Goal: Information Seeking & Learning: Learn about a topic

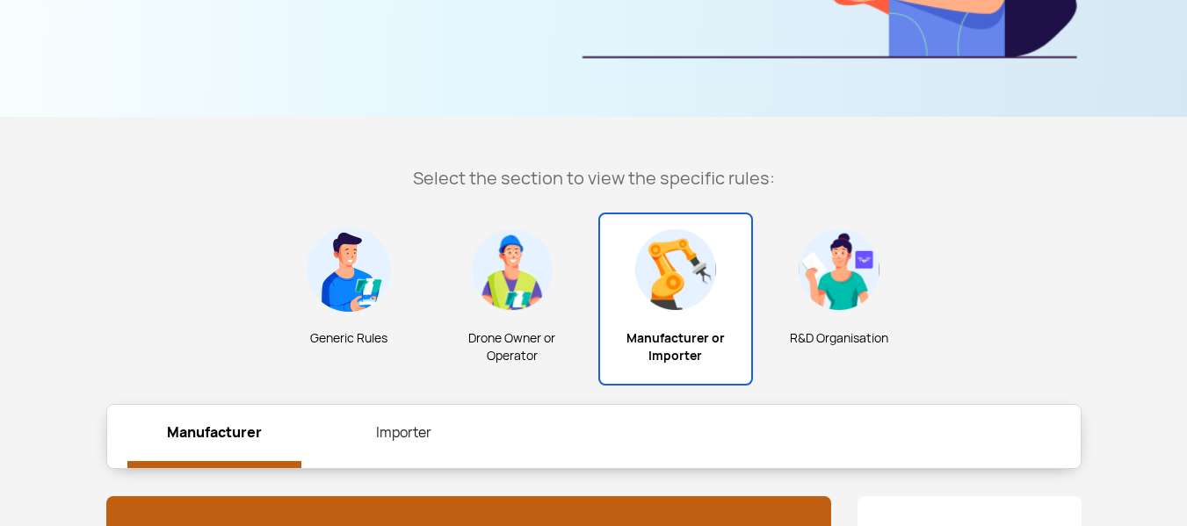
scroll to position [453, 0]
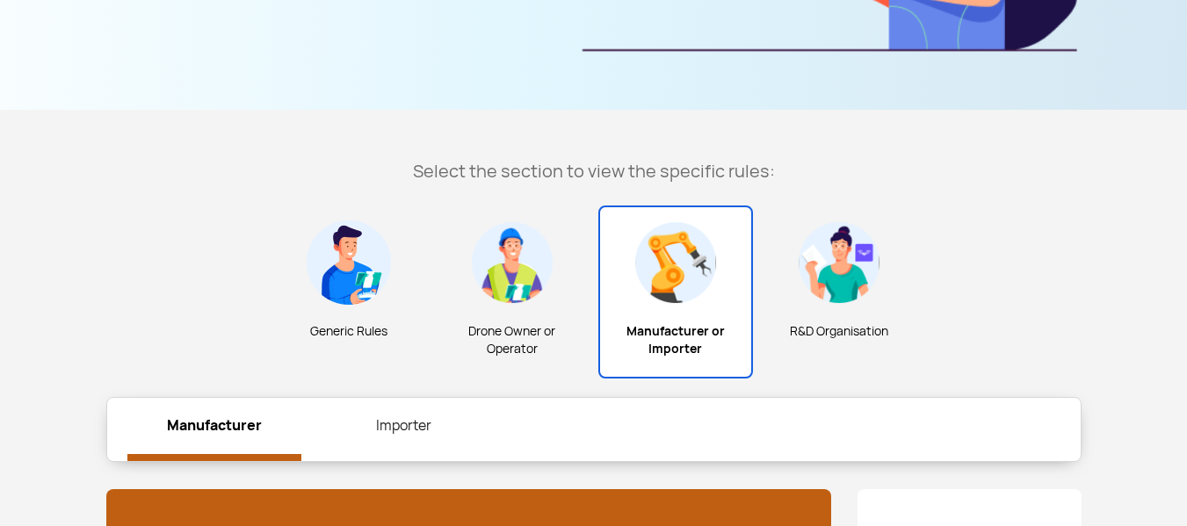
click at [365, 290] on img at bounding box center [349, 263] width 84 height 84
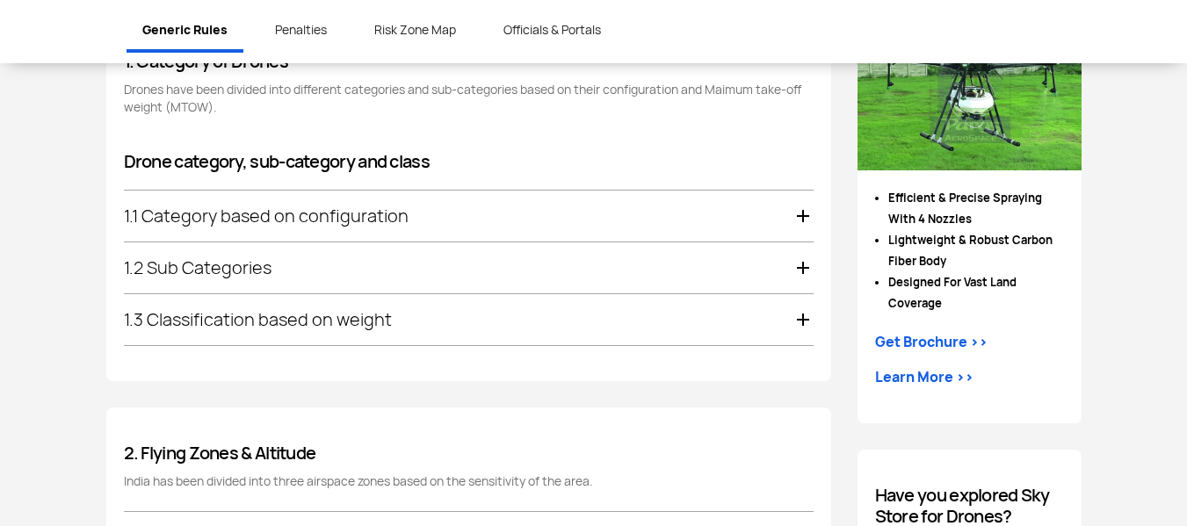
scroll to position [1008, 0]
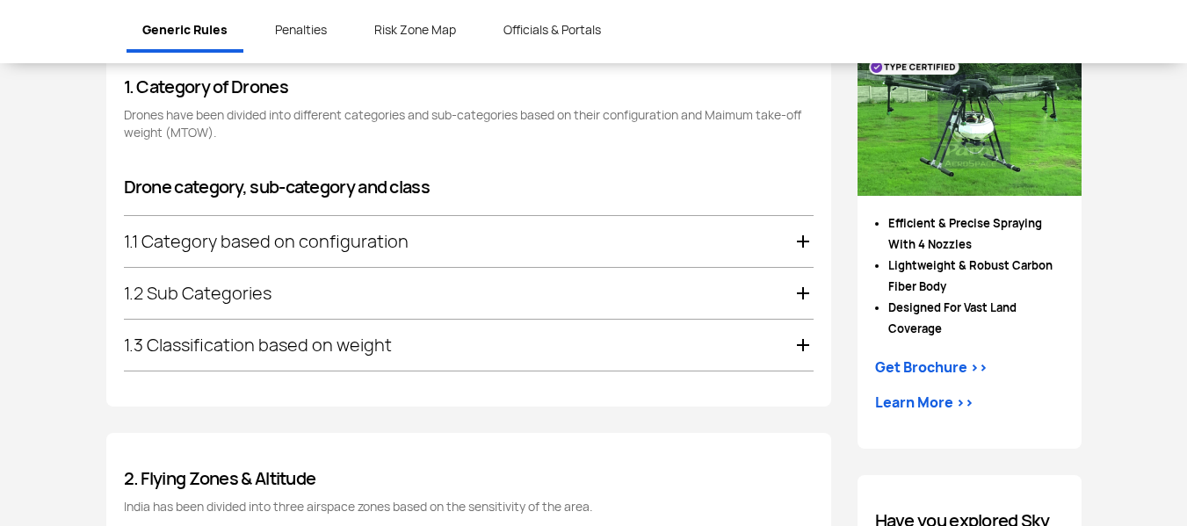
click at [526, 243] on div "1.1 Category based on configuration" at bounding box center [469, 241] width 690 height 51
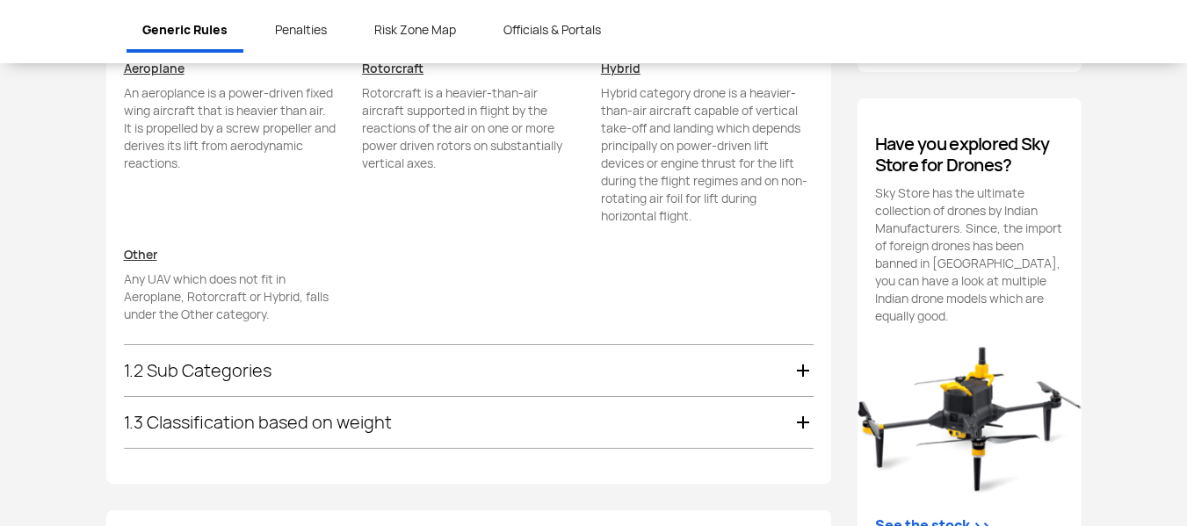
scroll to position [1386, 0]
click at [591, 378] on div "1.2 Sub Categories" at bounding box center [469, 369] width 690 height 51
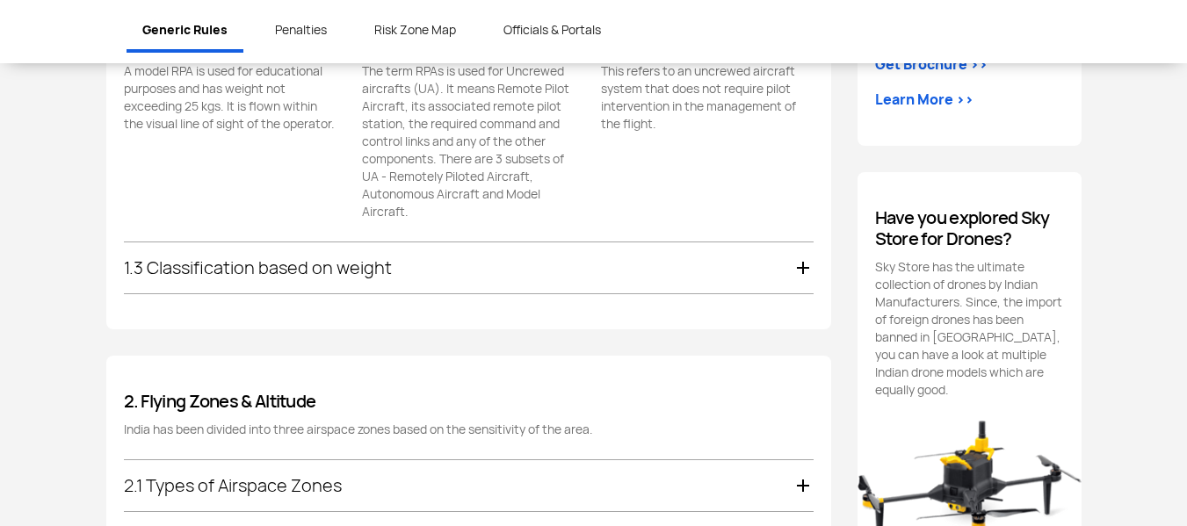
scroll to position [1336, 0]
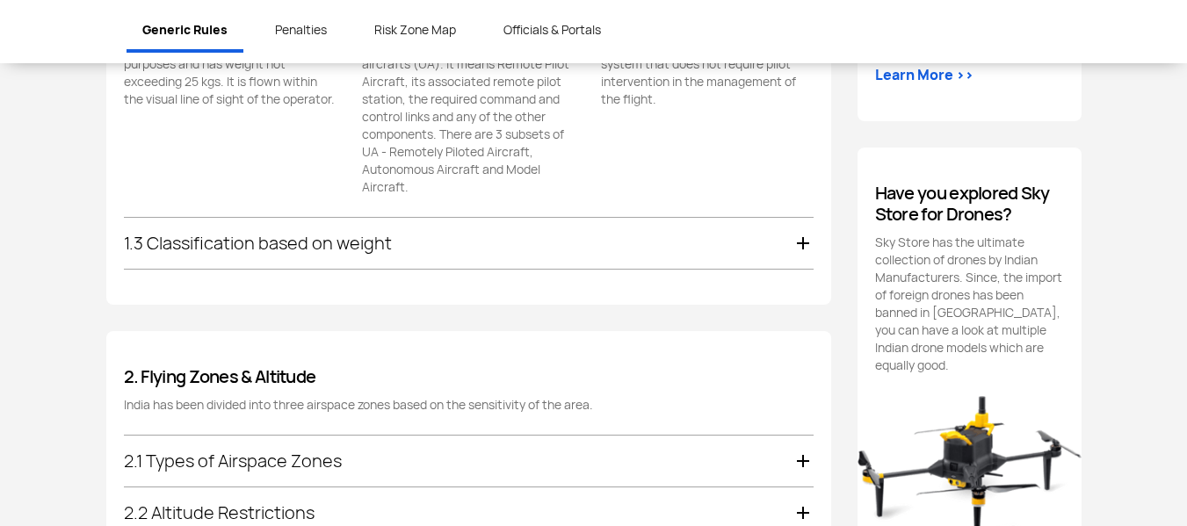
click at [523, 248] on div "1.3 Classification based on weight" at bounding box center [469, 243] width 690 height 51
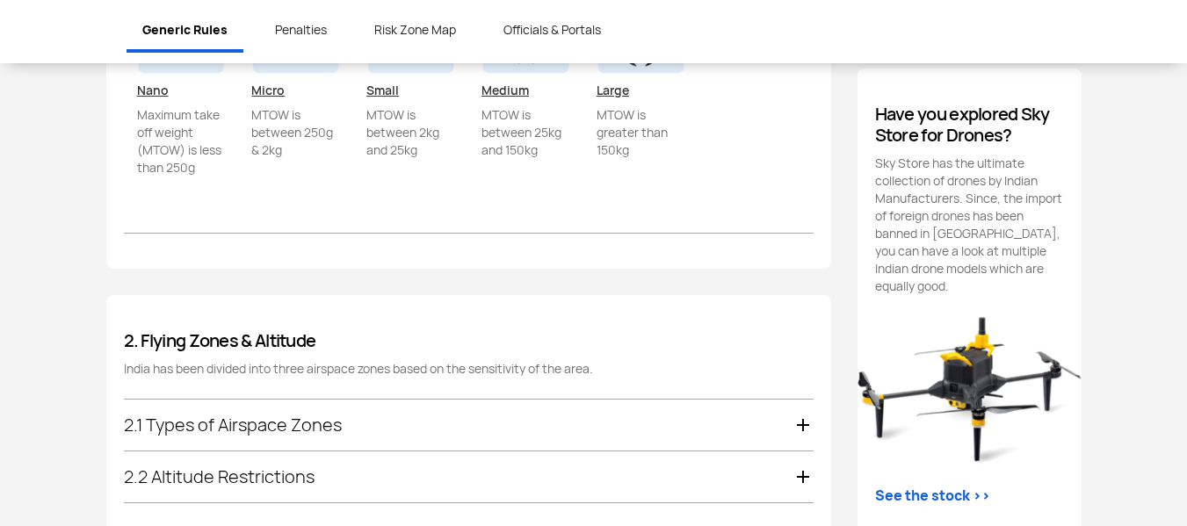
scroll to position [1489, 0]
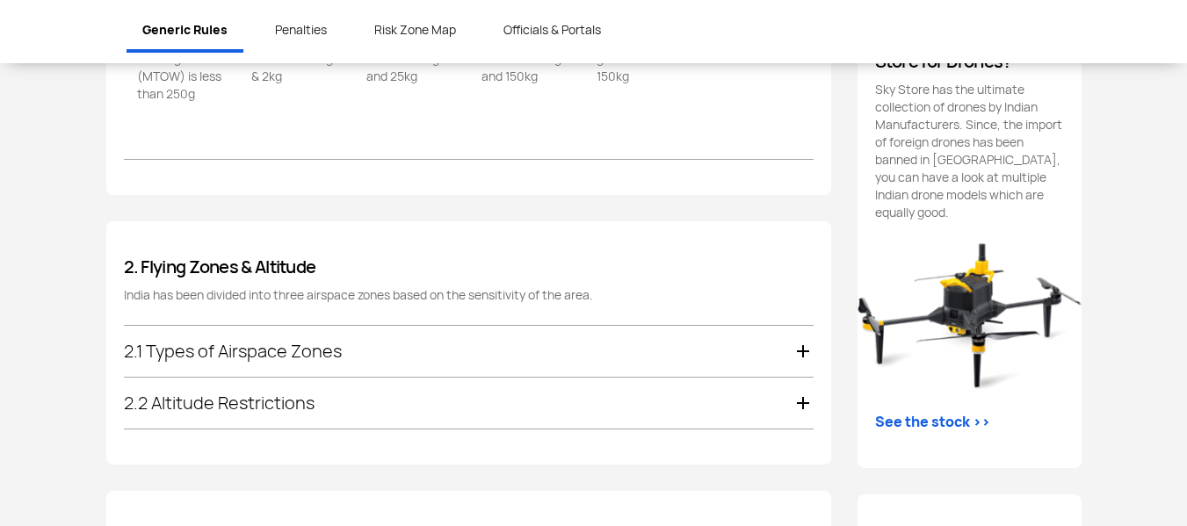
click at [417, 332] on div "2.1 Types of Airspace Zones" at bounding box center [469, 351] width 690 height 51
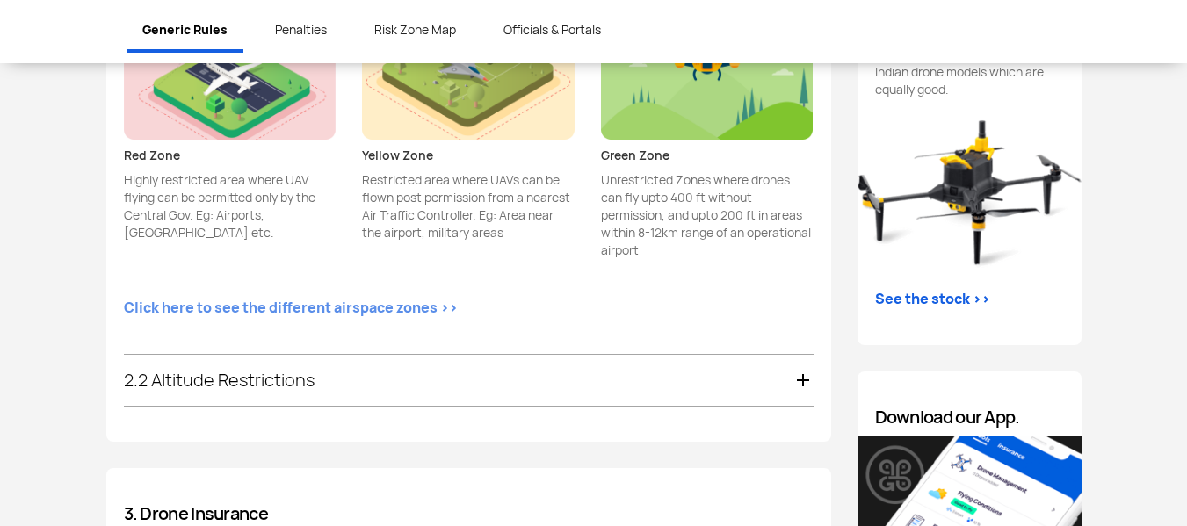
scroll to position [1632, 0]
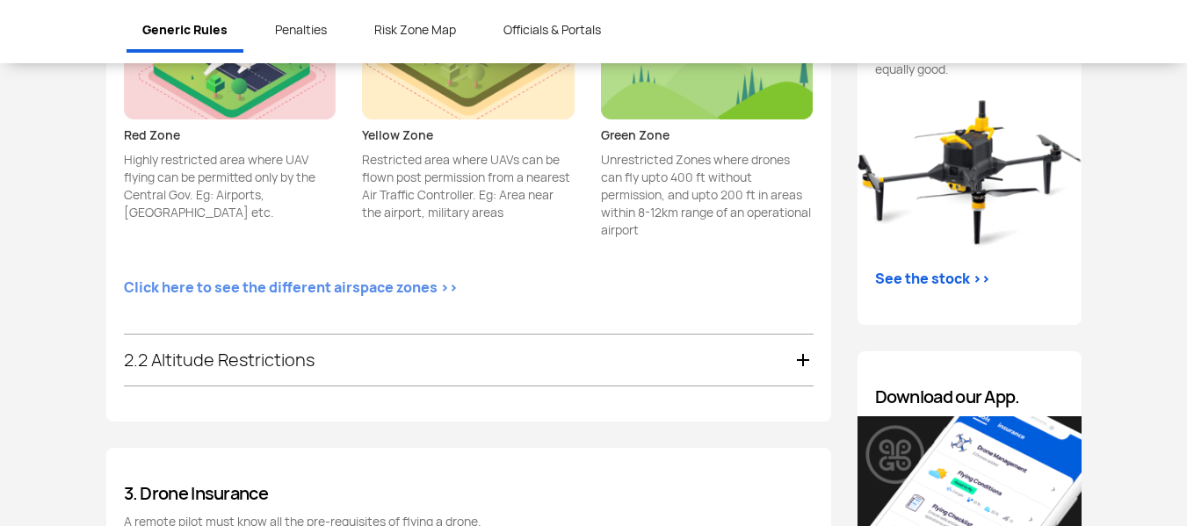
click at [679, 364] on div "2.2 Altitude Restrictions" at bounding box center [469, 360] width 690 height 51
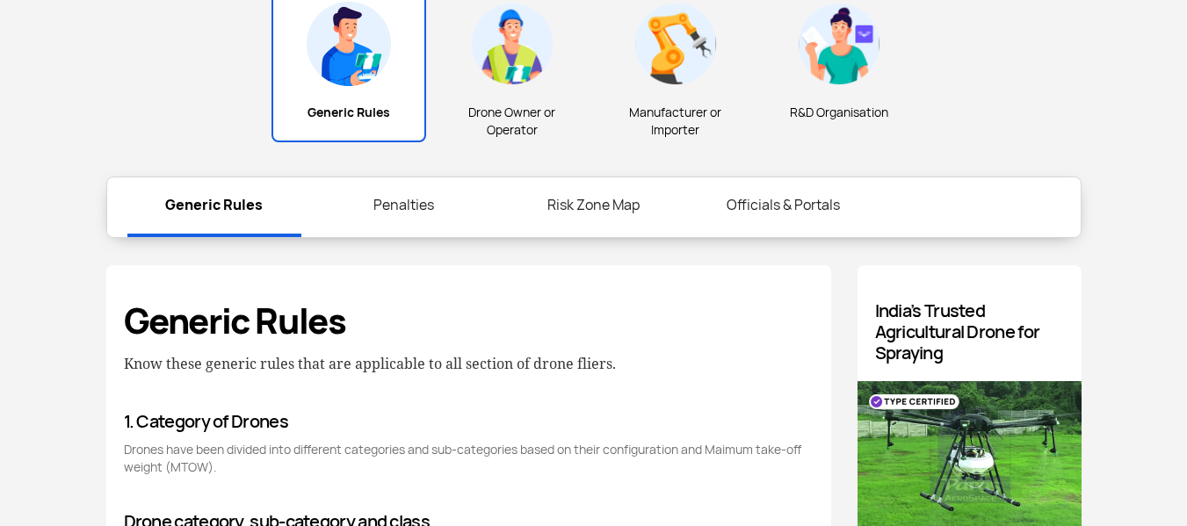
scroll to position [661, 0]
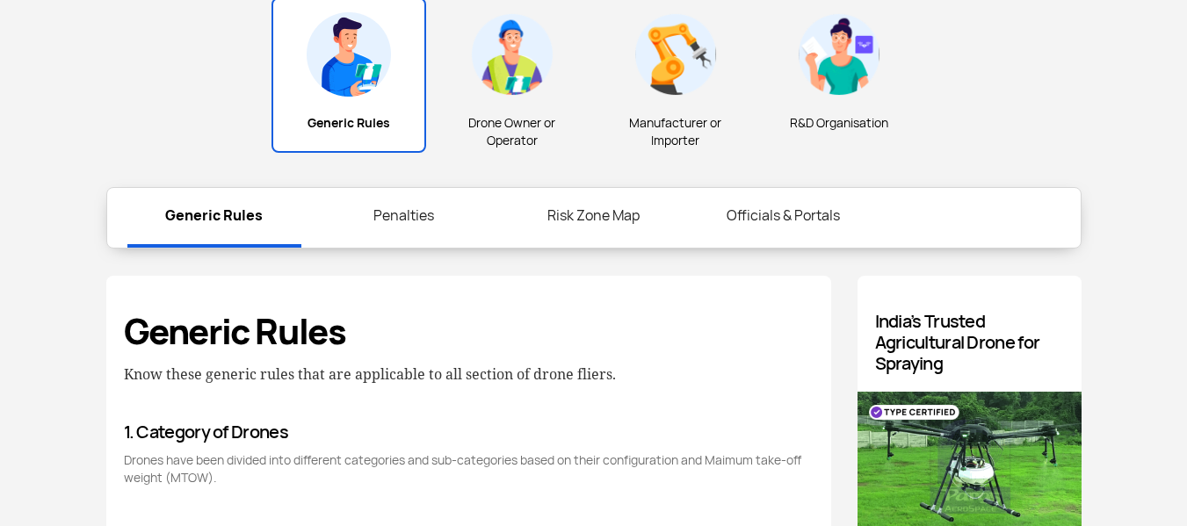
click at [671, 87] on img at bounding box center [676, 54] width 84 height 84
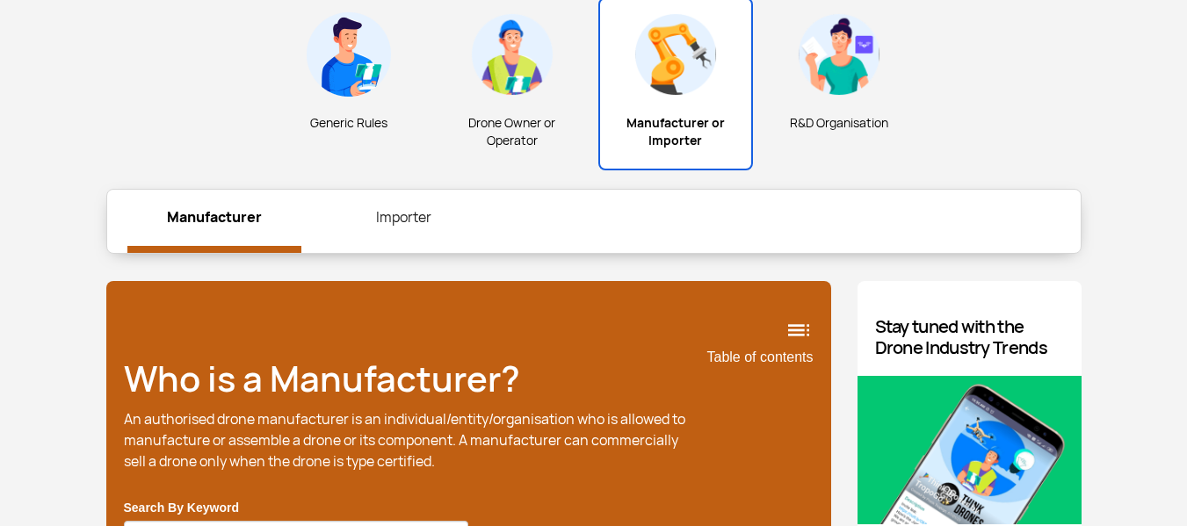
click at [818, 77] on img at bounding box center [839, 54] width 84 height 84
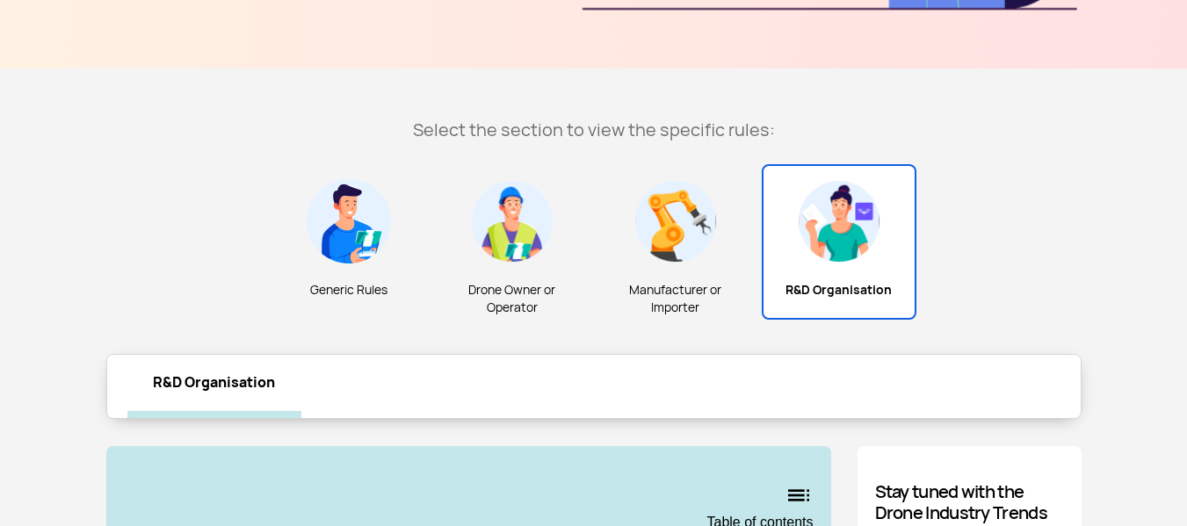
scroll to position [482, 0]
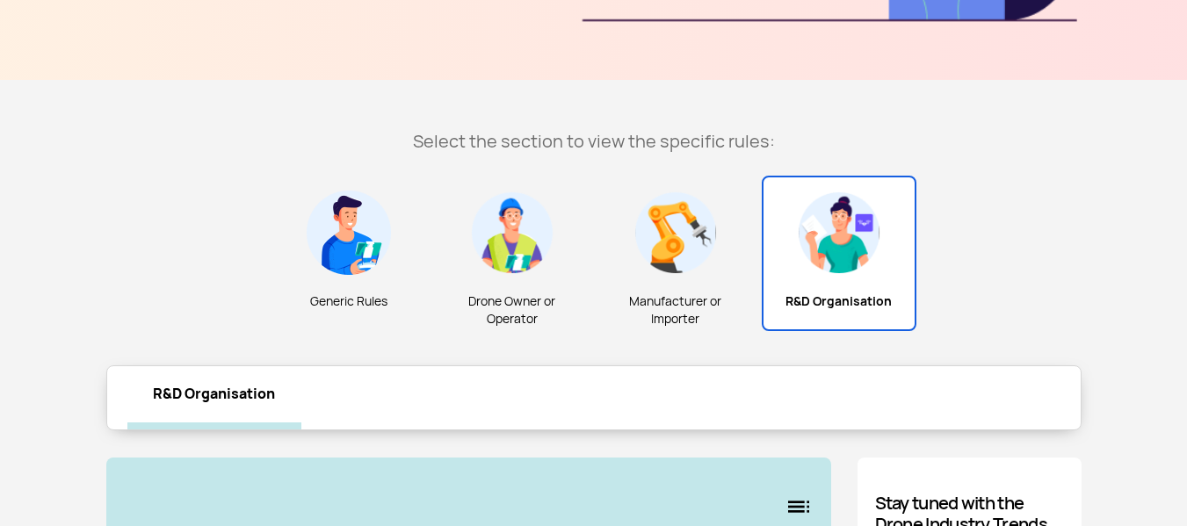
click at [681, 269] on img at bounding box center [676, 233] width 84 height 84
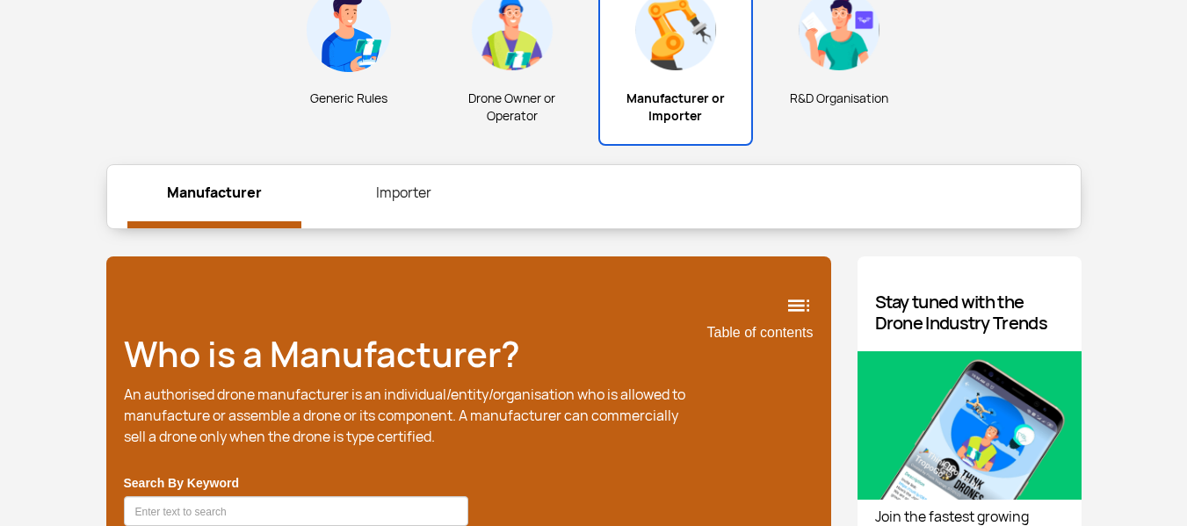
scroll to position [699, 0]
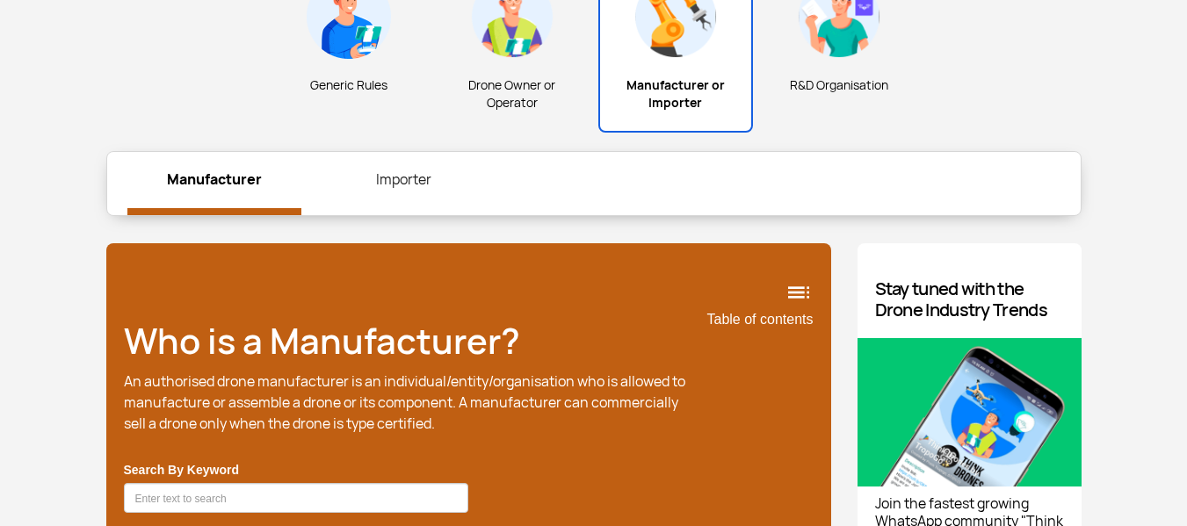
click at [407, 176] on link "Importer" at bounding box center [404, 180] width 174 height 56
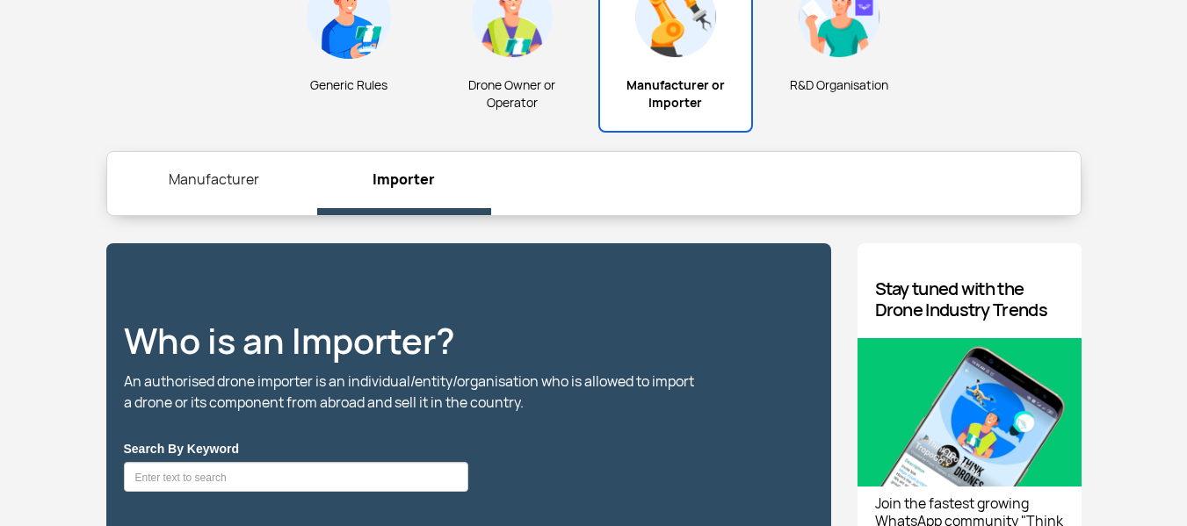
click at [250, 181] on link "Manufacturer" at bounding box center [214, 180] width 174 height 56
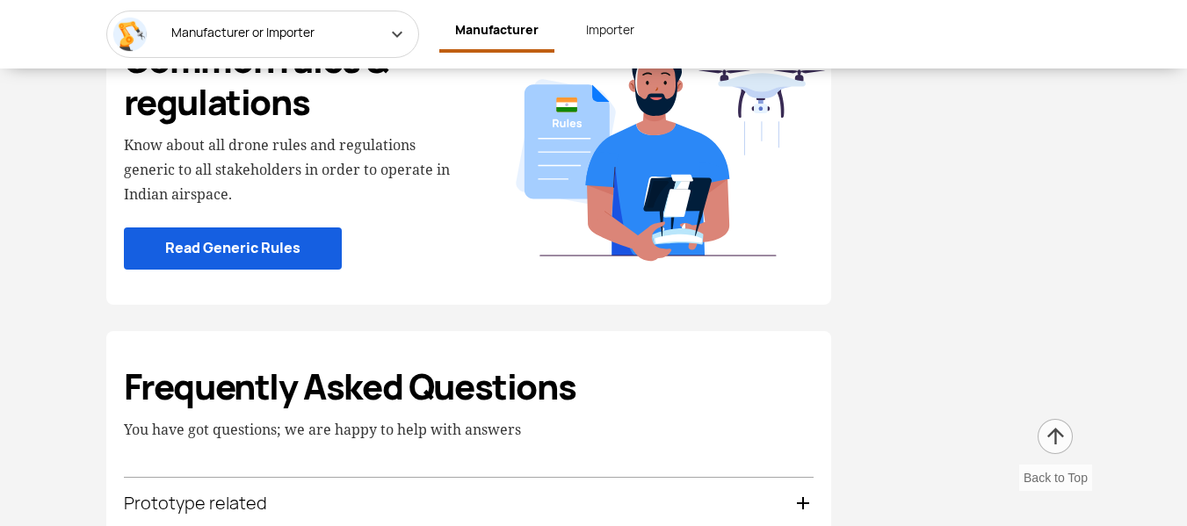
scroll to position [3481, 0]
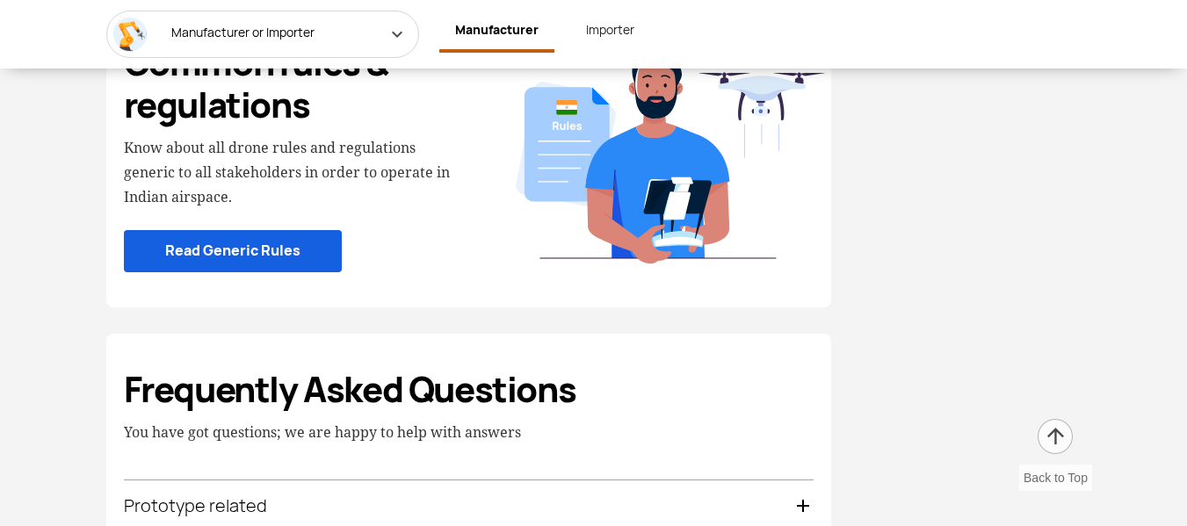
click at [285, 256] on link "Read Generic Rules" at bounding box center [233, 251] width 218 height 43
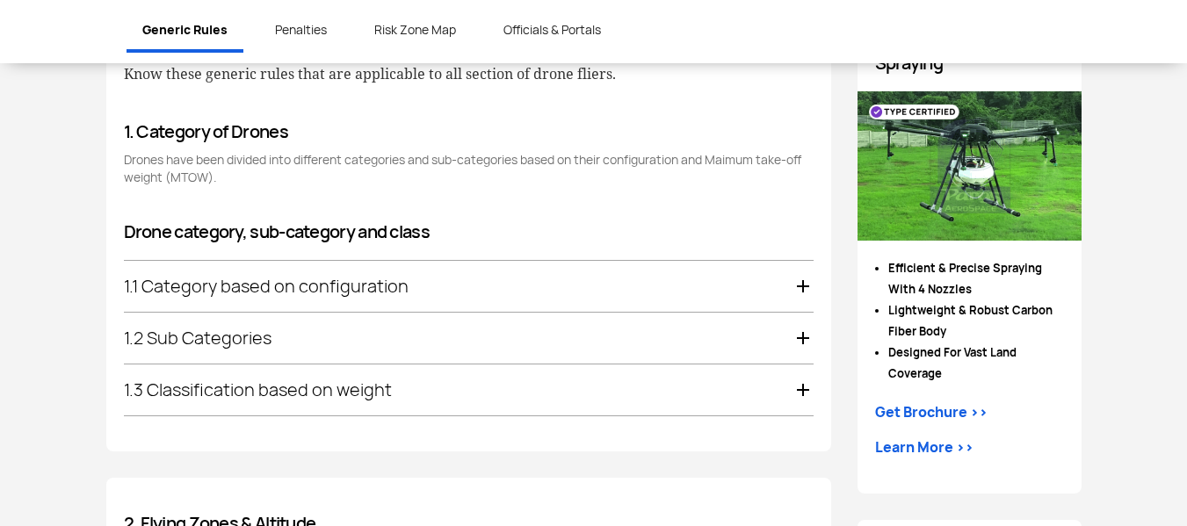
scroll to position [974, 0]
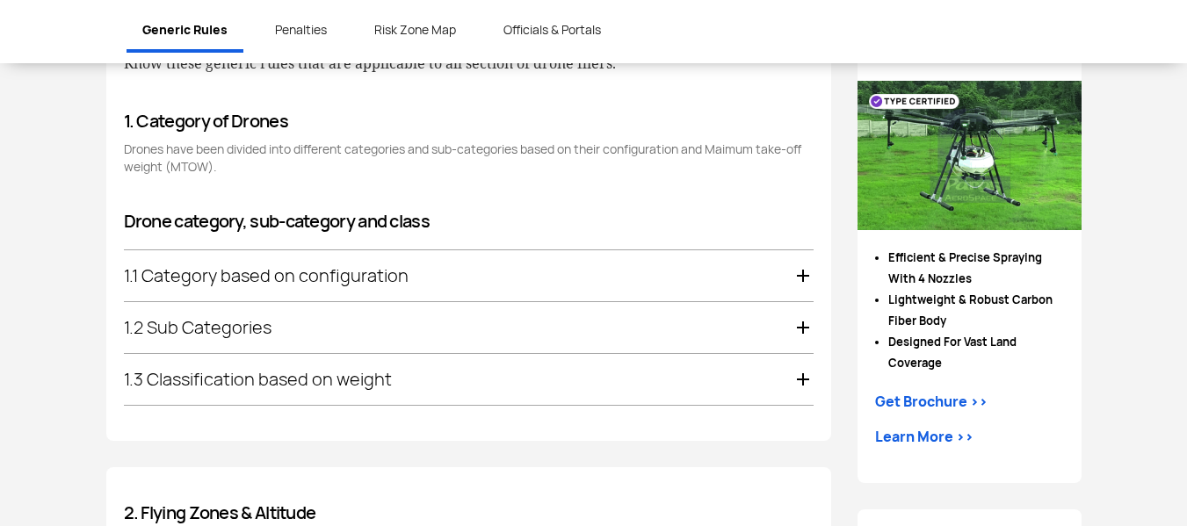
click at [682, 269] on div "1.1 Category based on configuration" at bounding box center [469, 275] width 690 height 51
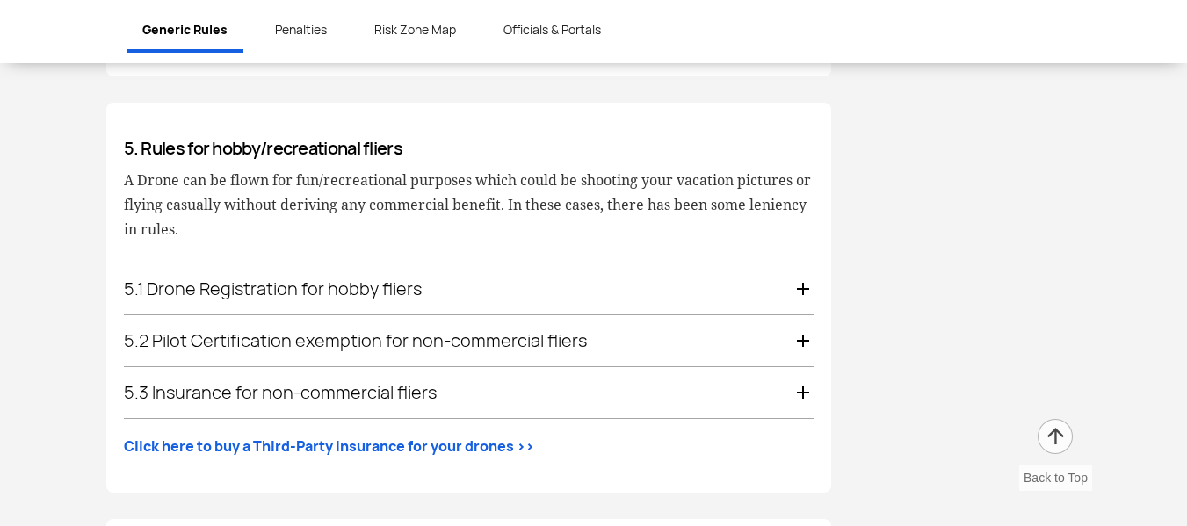
scroll to position [3491, 0]
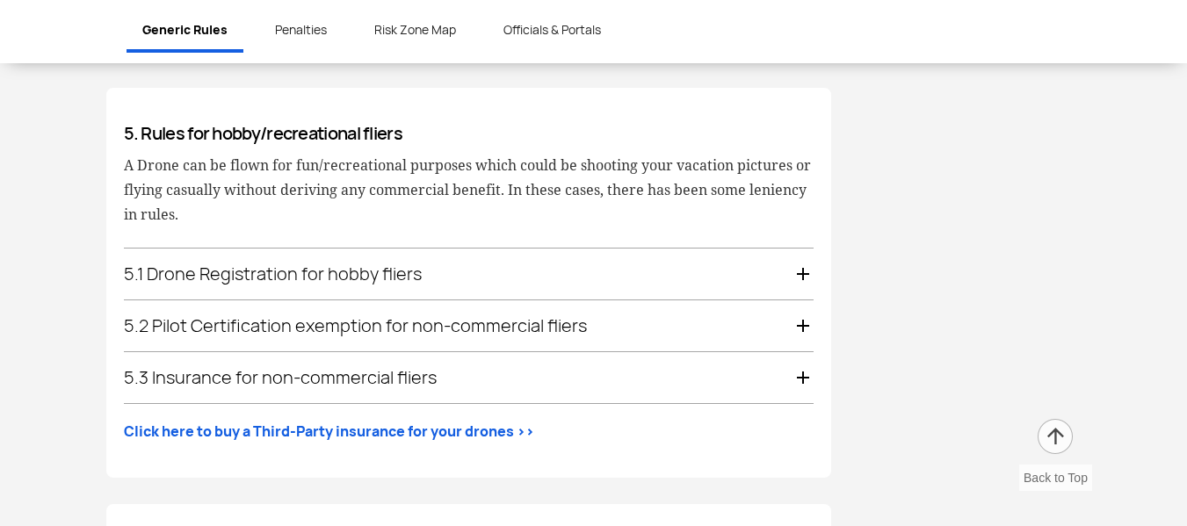
click at [590, 259] on div "5.1 Drone Registration for hobby fliers" at bounding box center [469, 274] width 690 height 51
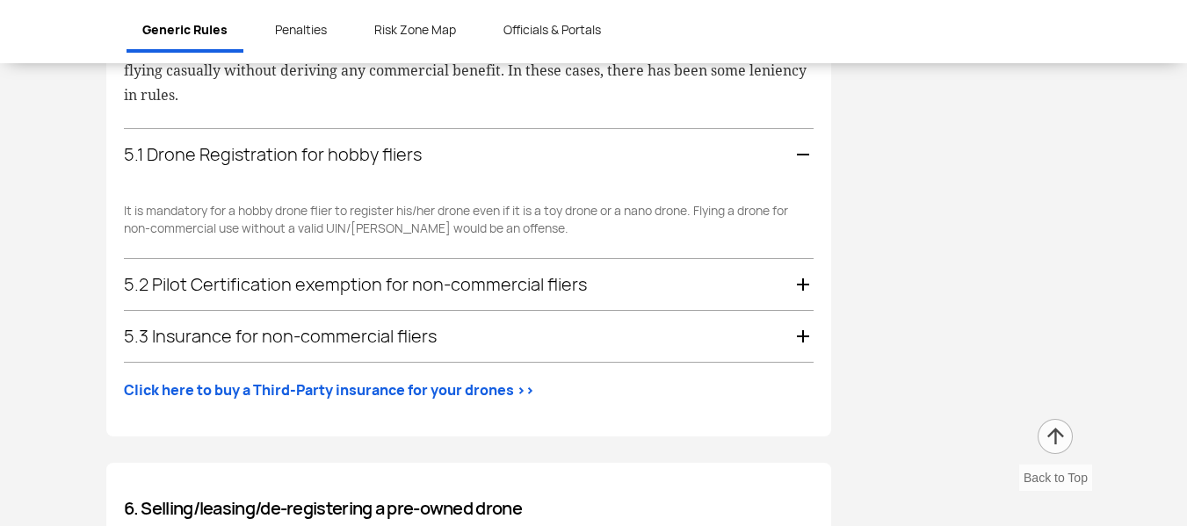
scroll to position [3179, 0]
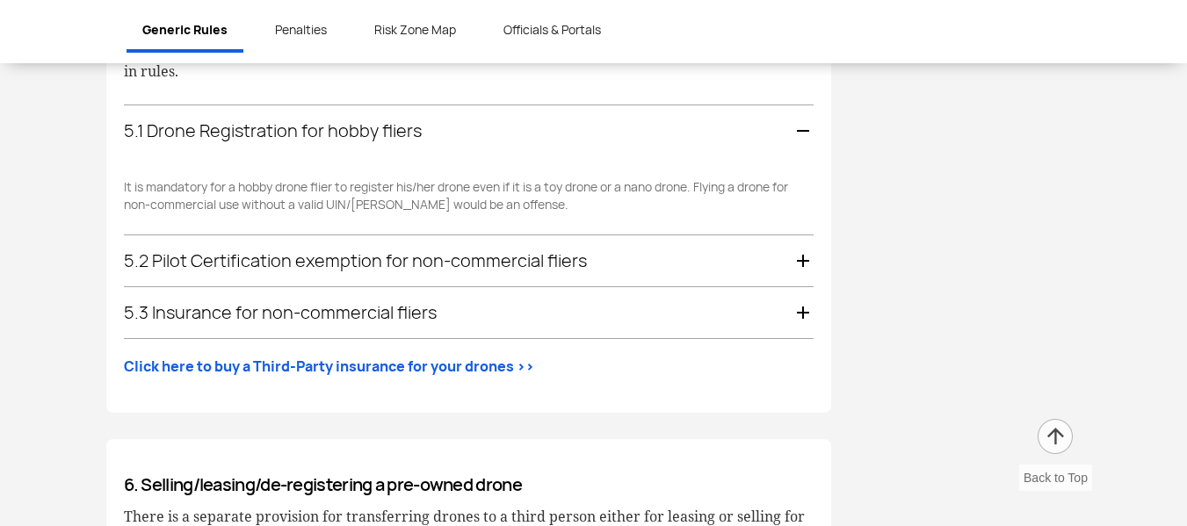
click at [602, 251] on div "5.2 Pilot Certification exemption for non-commercial fliers" at bounding box center [469, 261] width 690 height 51
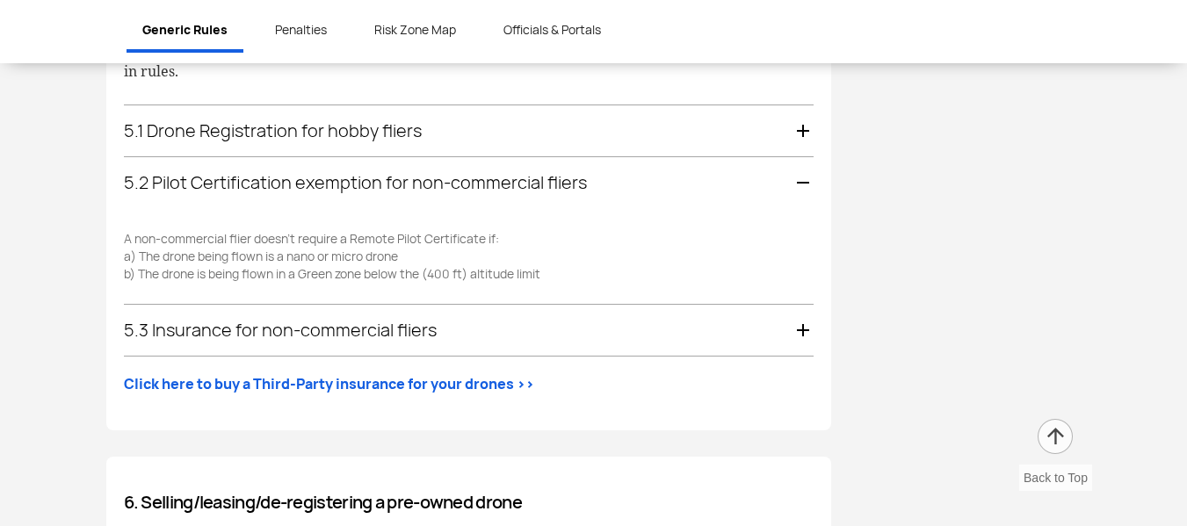
scroll to position [3231, 0]
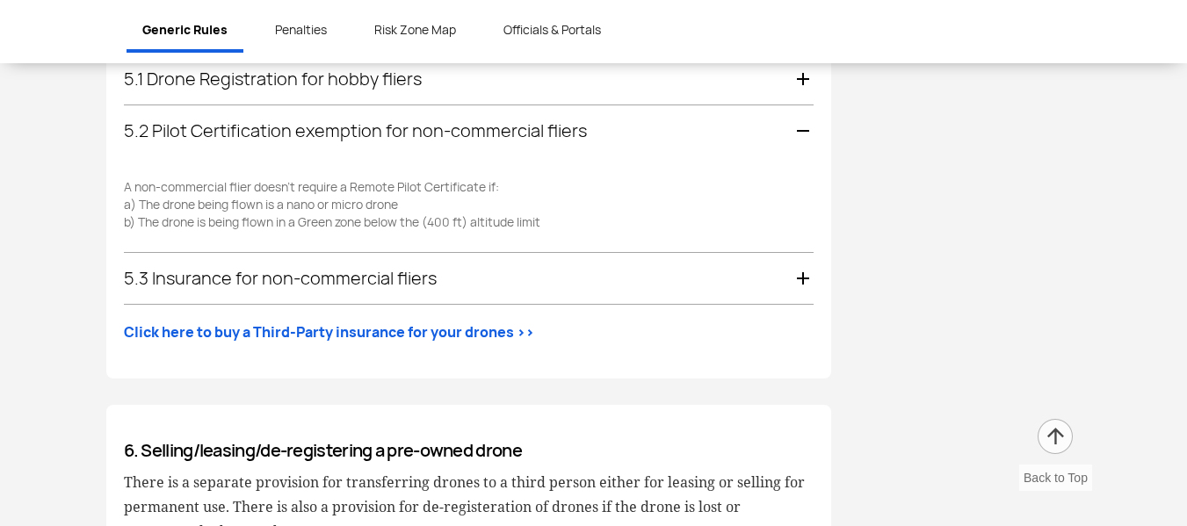
click at [541, 258] on div "5.3 Insurance for non-commercial fliers" at bounding box center [469, 278] width 690 height 51
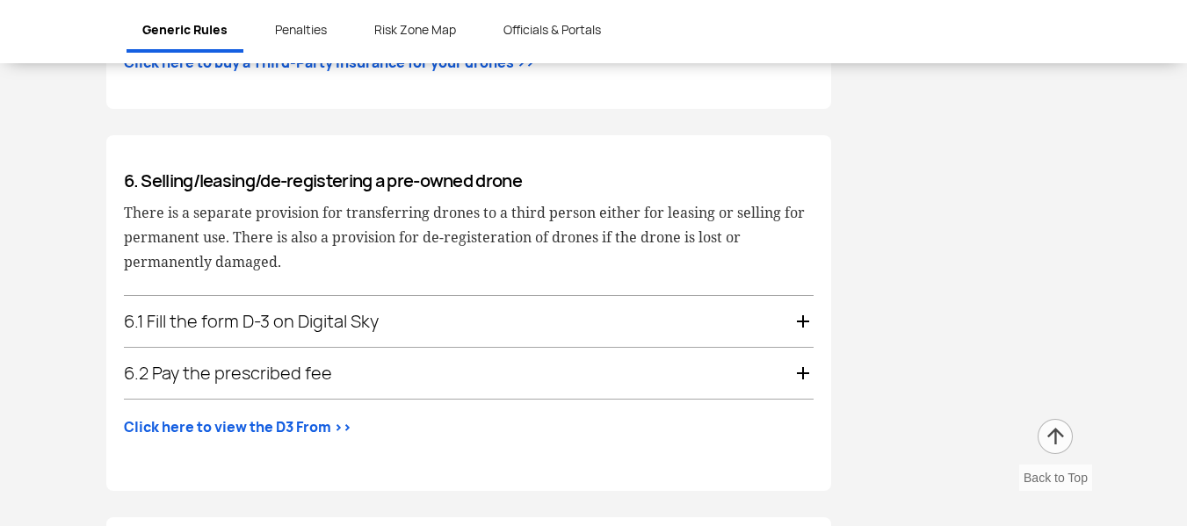
scroll to position [3535, 0]
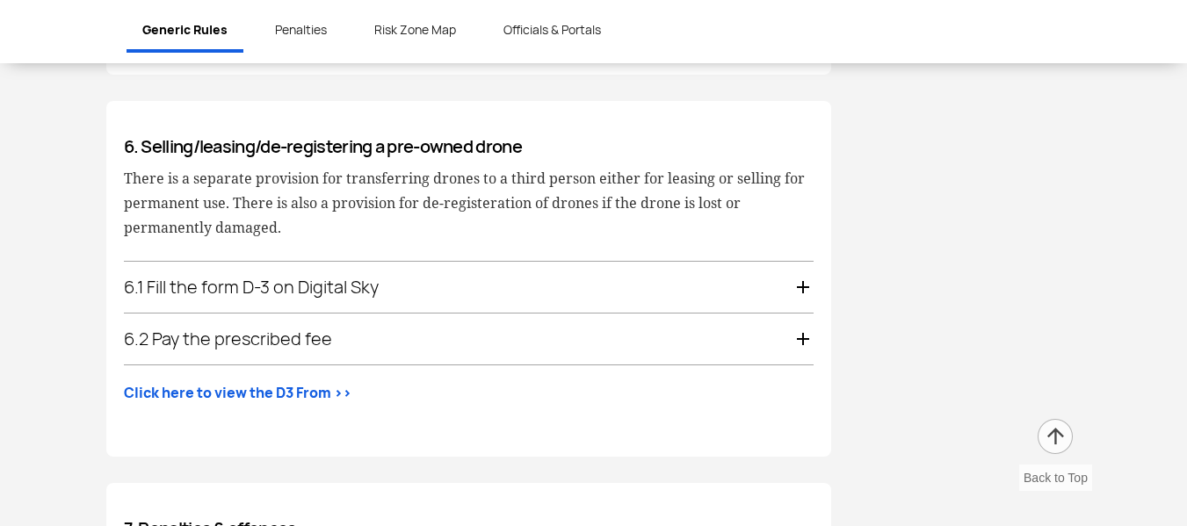
click at [567, 262] on div "6.1 Fill the form D-3 on Digital Sky" at bounding box center [469, 287] width 690 height 51
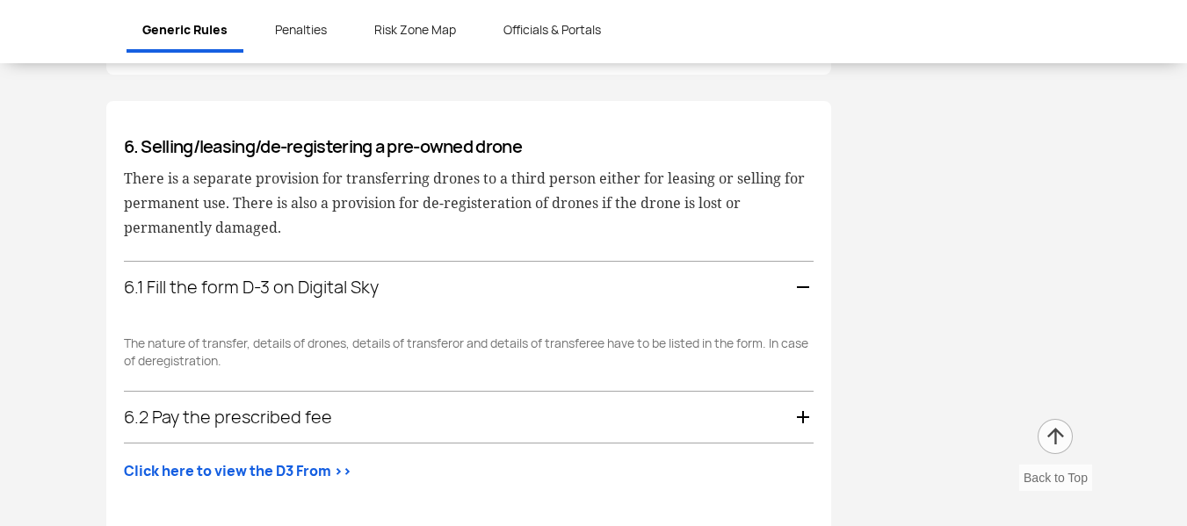
scroll to position [3596, 0]
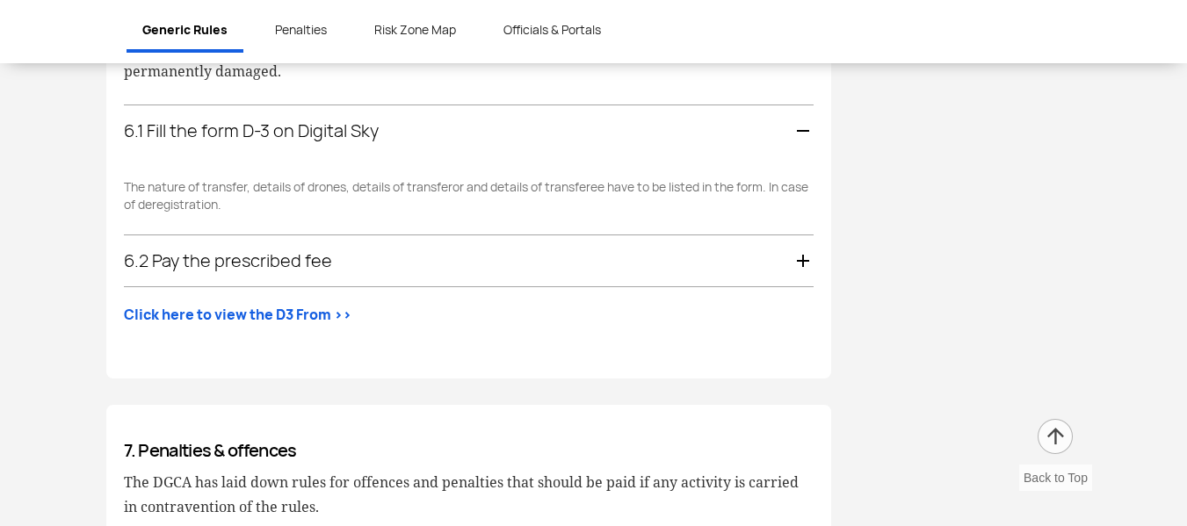
click at [521, 236] on div "6.2 Pay the prescribed fee" at bounding box center [469, 261] width 690 height 51
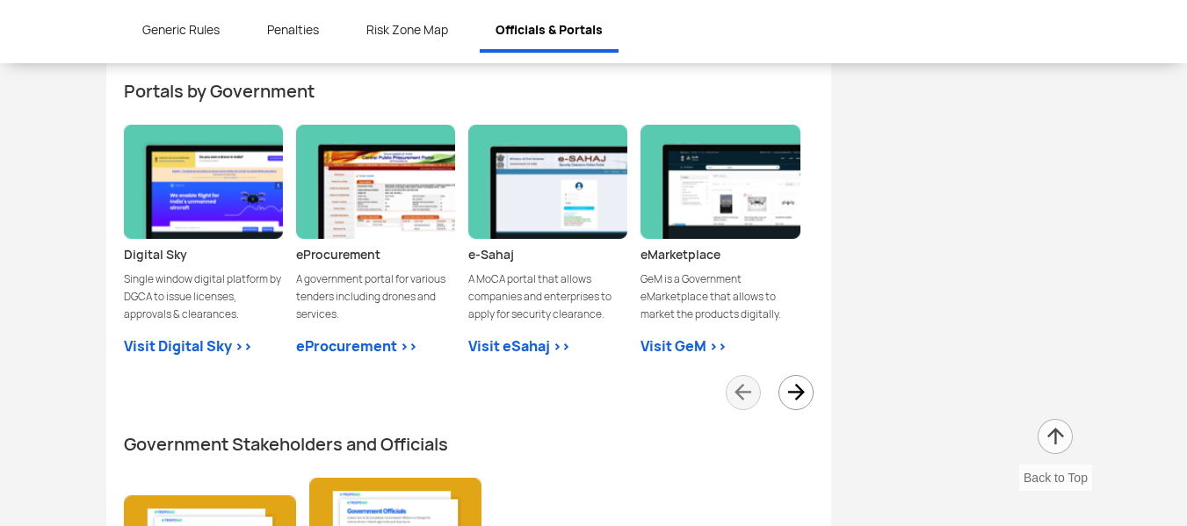
scroll to position [5088, 0]
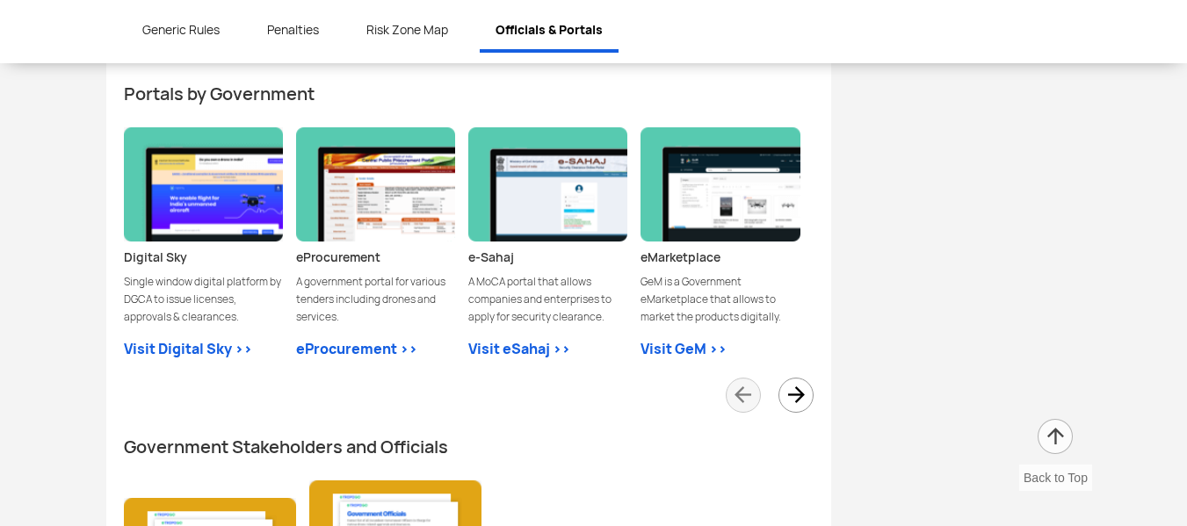
click at [801, 378] on span at bounding box center [796, 395] width 35 height 35
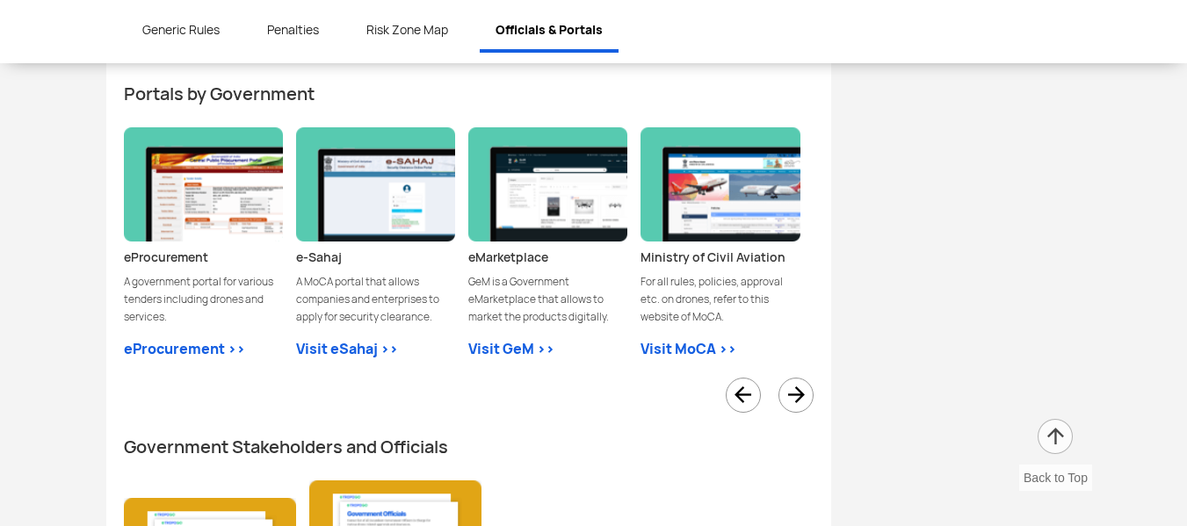
click at [801, 378] on span at bounding box center [796, 395] width 35 height 35
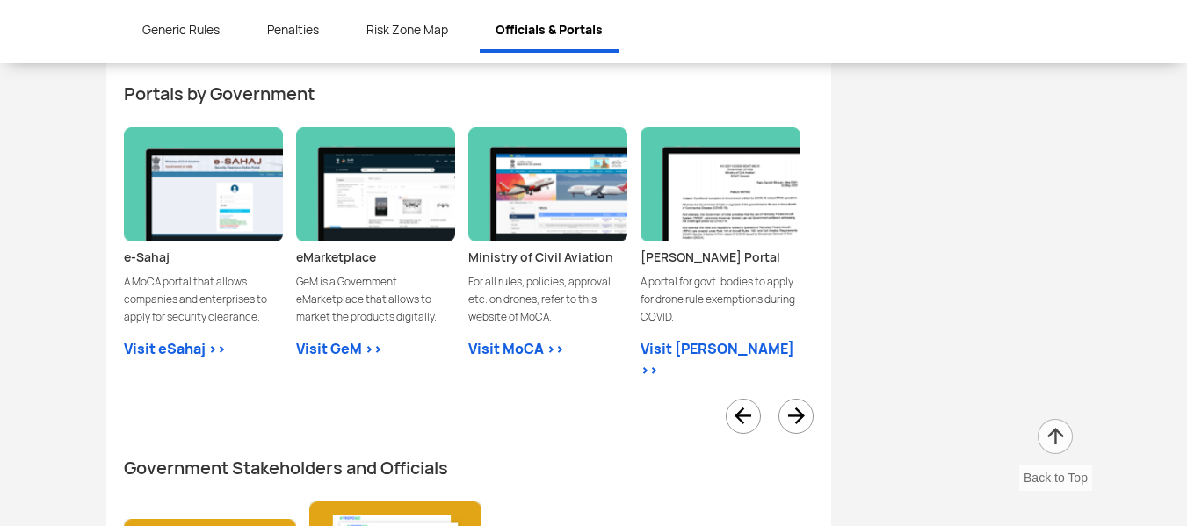
click at [801, 399] on span at bounding box center [796, 416] width 35 height 35
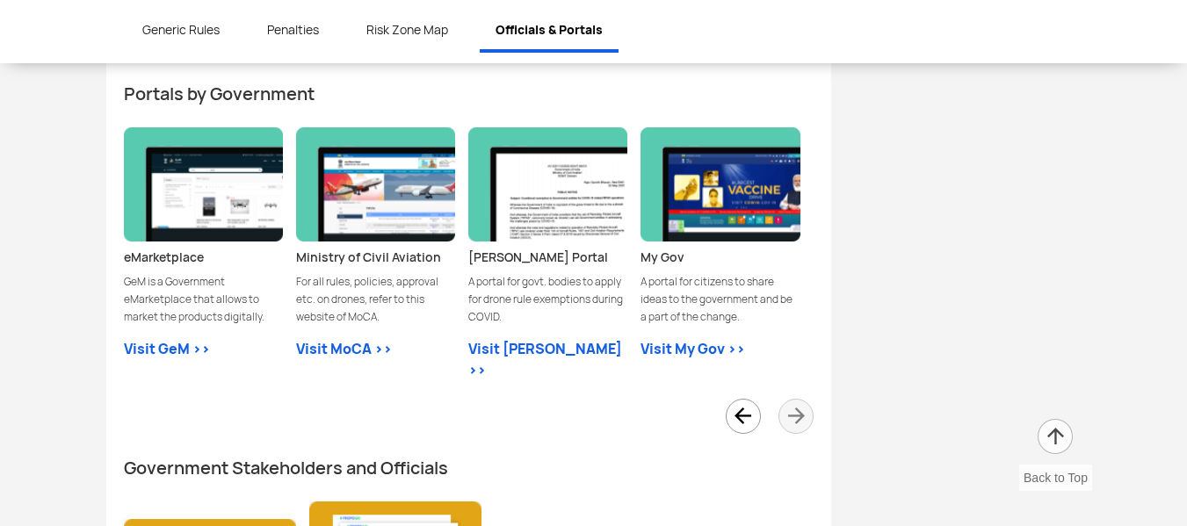
click at [801, 399] on div at bounding box center [469, 419] width 690 height 40
click at [740, 399] on span at bounding box center [743, 416] width 35 height 35
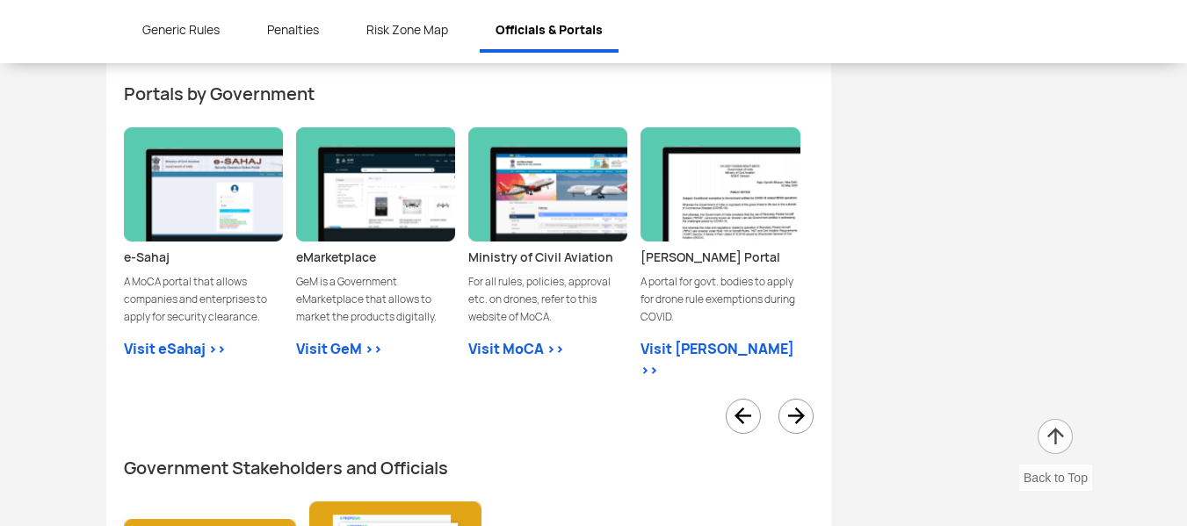
click at [740, 399] on span at bounding box center [743, 416] width 35 height 35
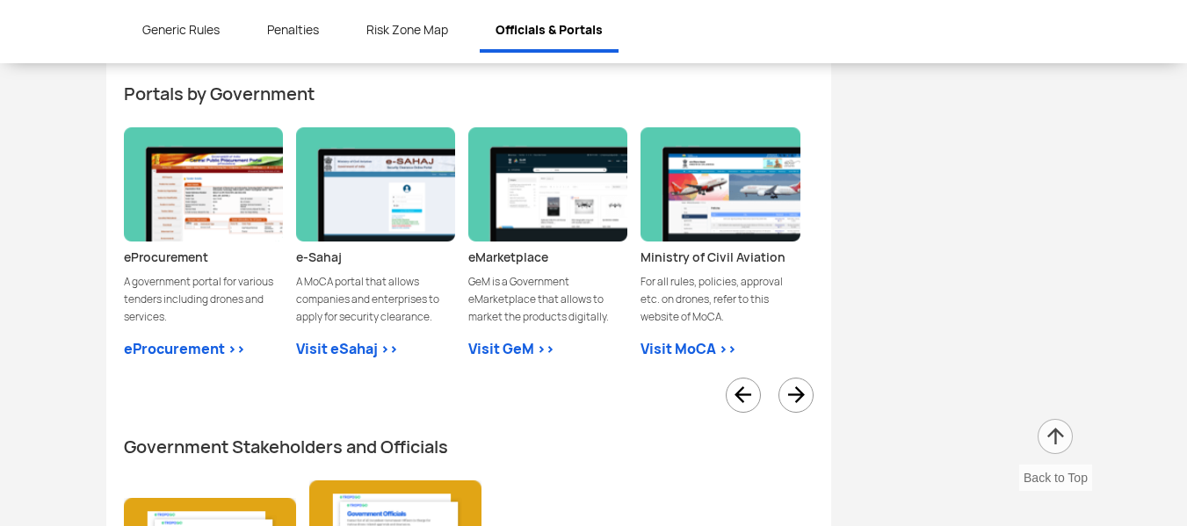
click at [740, 378] on span at bounding box center [743, 395] width 35 height 35
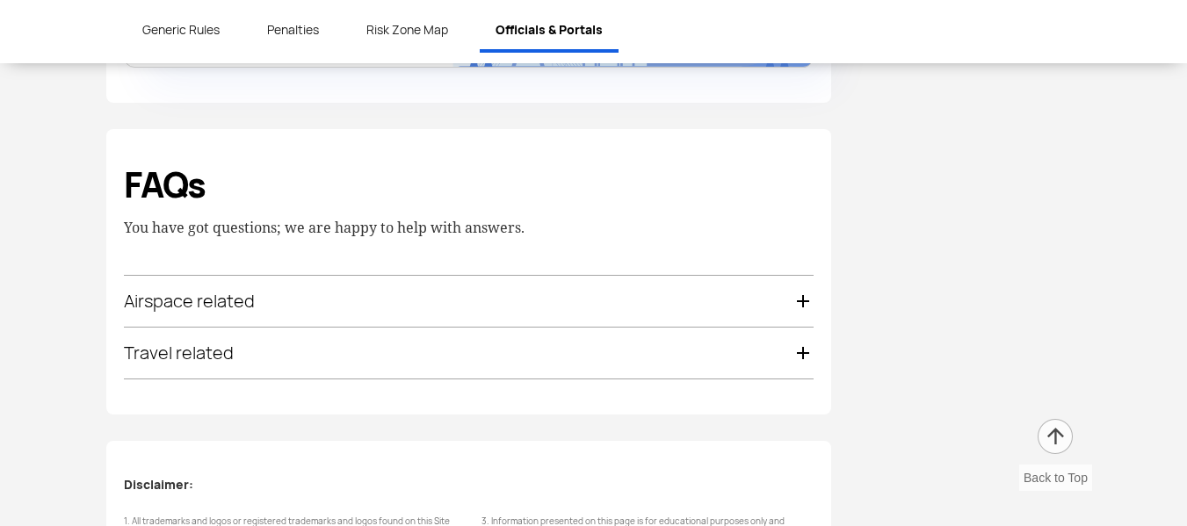
scroll to position [6056, 0]
click at [720, 275] on div "Airspace related" at bounding box center [469, 300] width 690 height 51
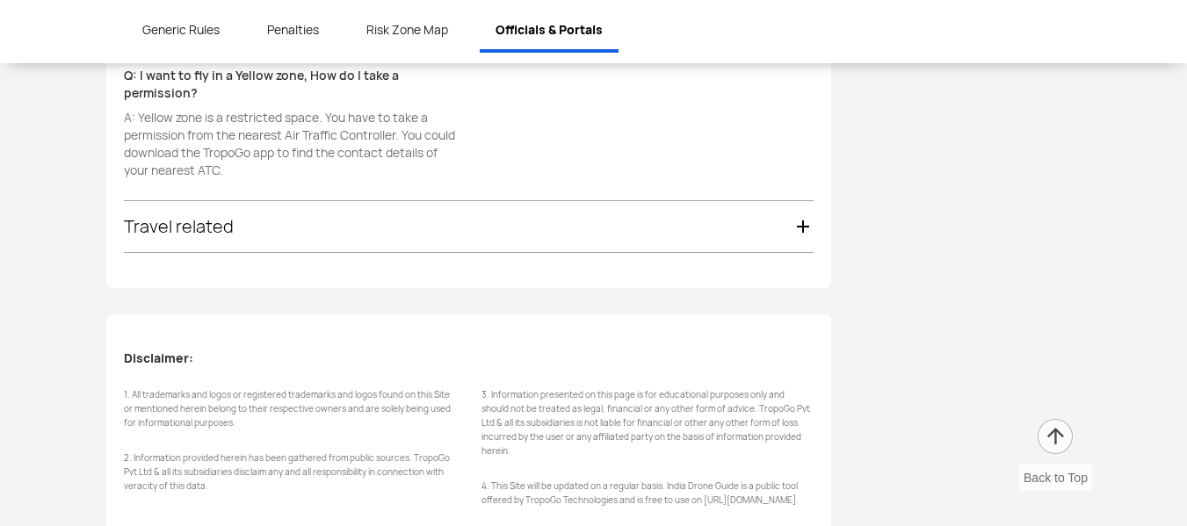
scroll to position [6507, 0]
click at [681, 200] on div "Travel related" at bounding box center [469, 225] width 690 height 51
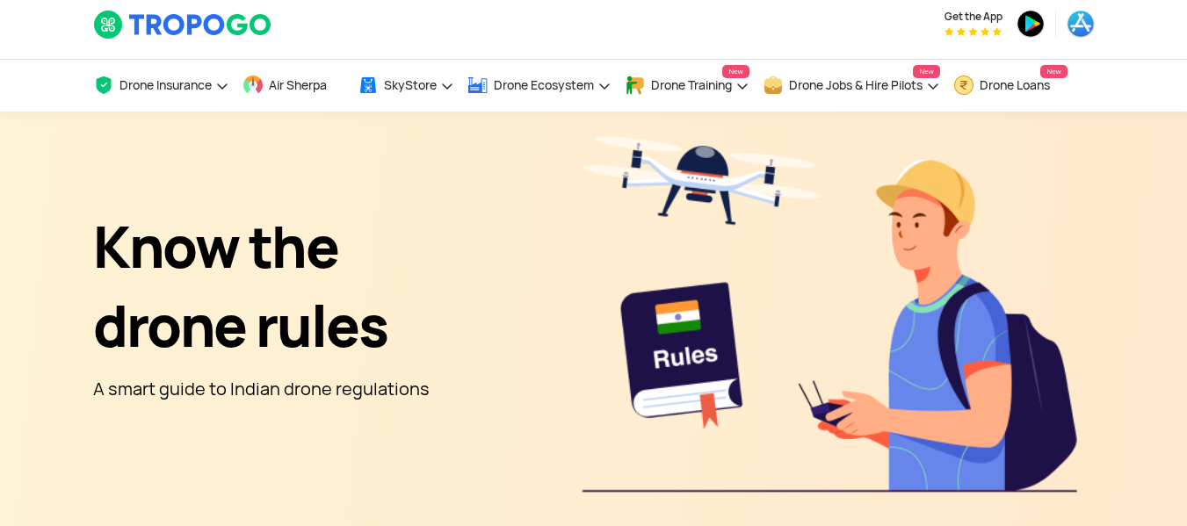
scroll to position [0, 0]
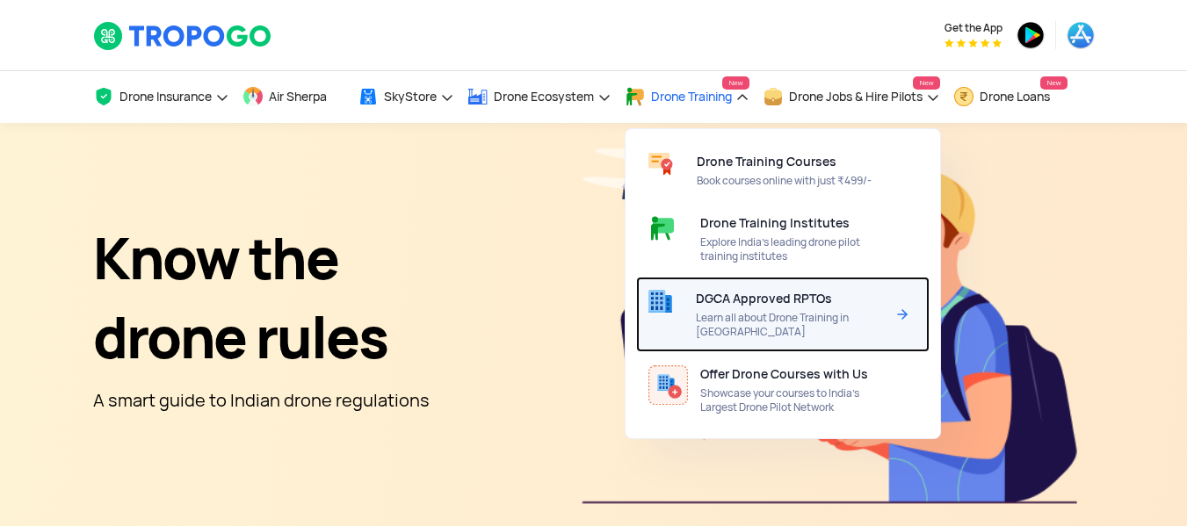
click at [804, 308] on div "DGCA Approved RPTOs Learn all about Drone Training in India" at bounding box center [794, 315] width 196 height 76
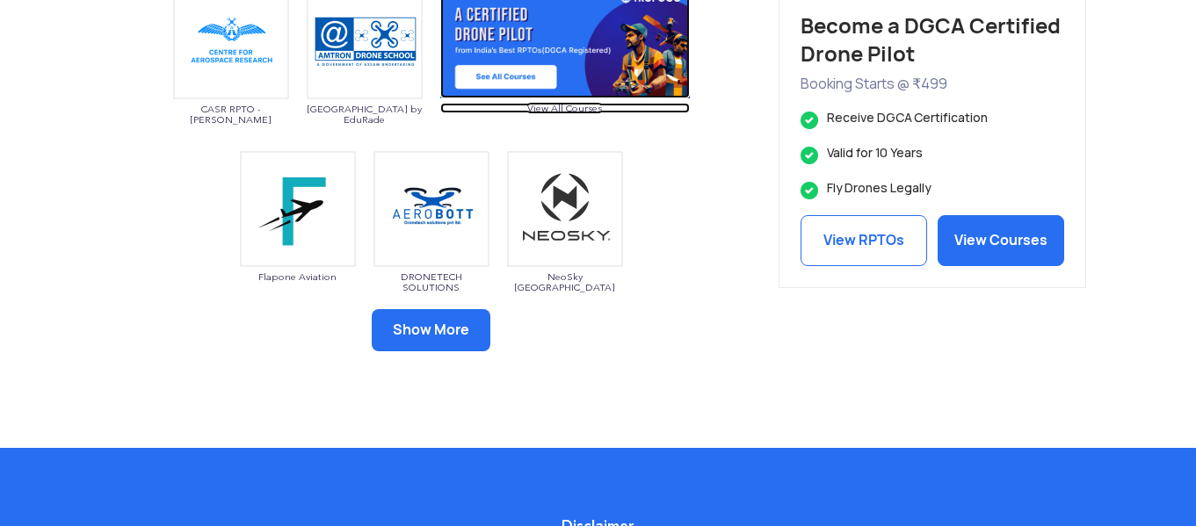
scroll to position [1070, 0]
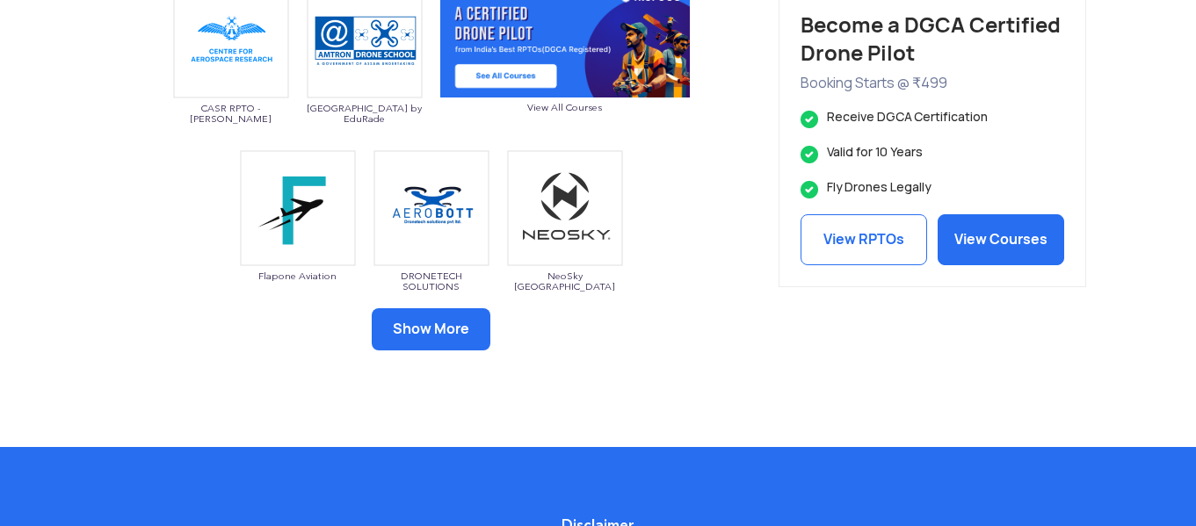
click at [445, 334] on button "Show More" at bounding box center [431, 329] width 119 height 42
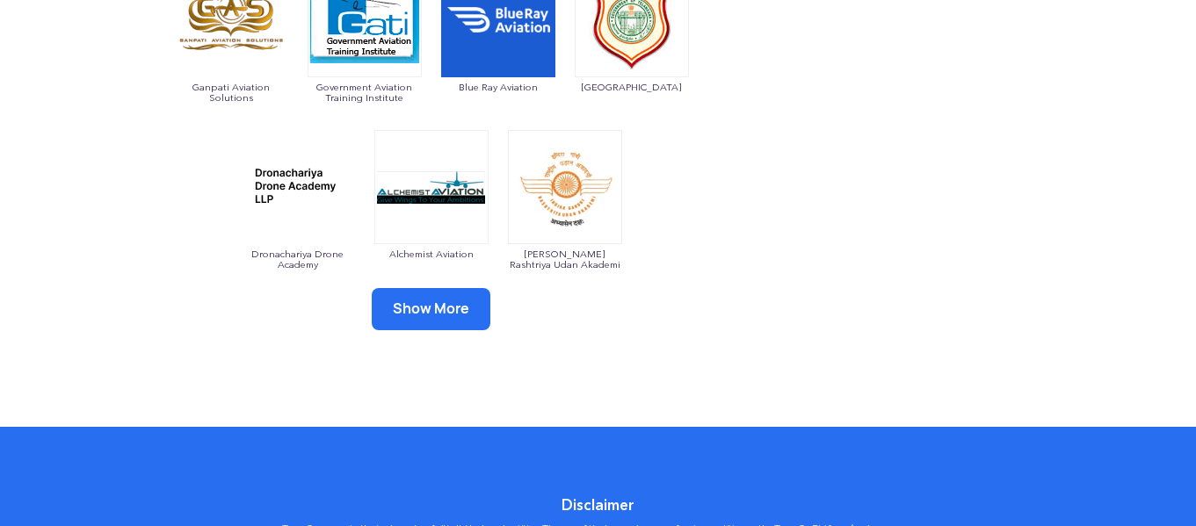
scroll to position [1321, 0]
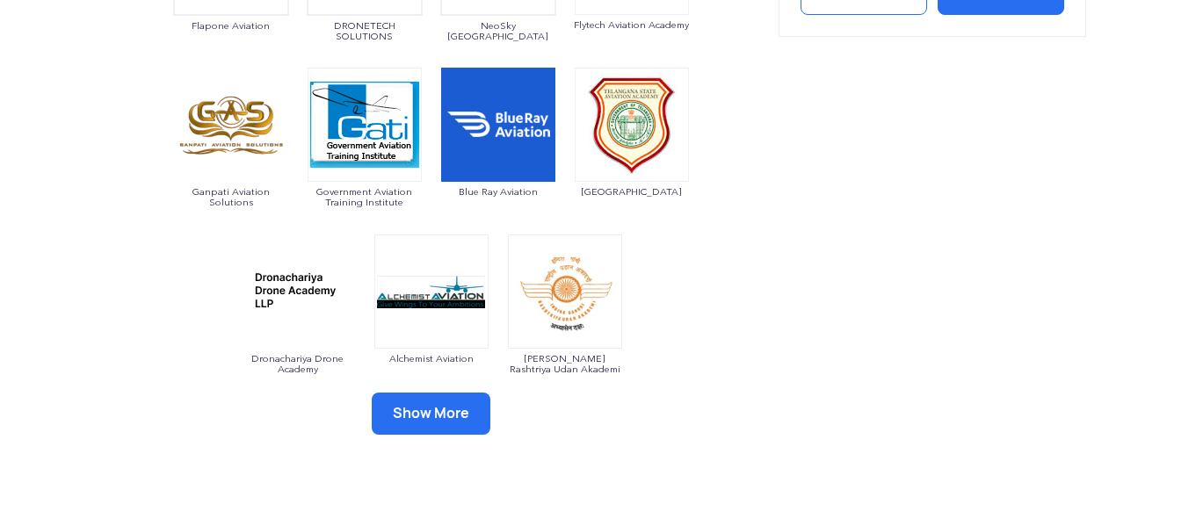
click at [405, 417] on button "Show More" at bounding box center [431, 414] width 119 height 42
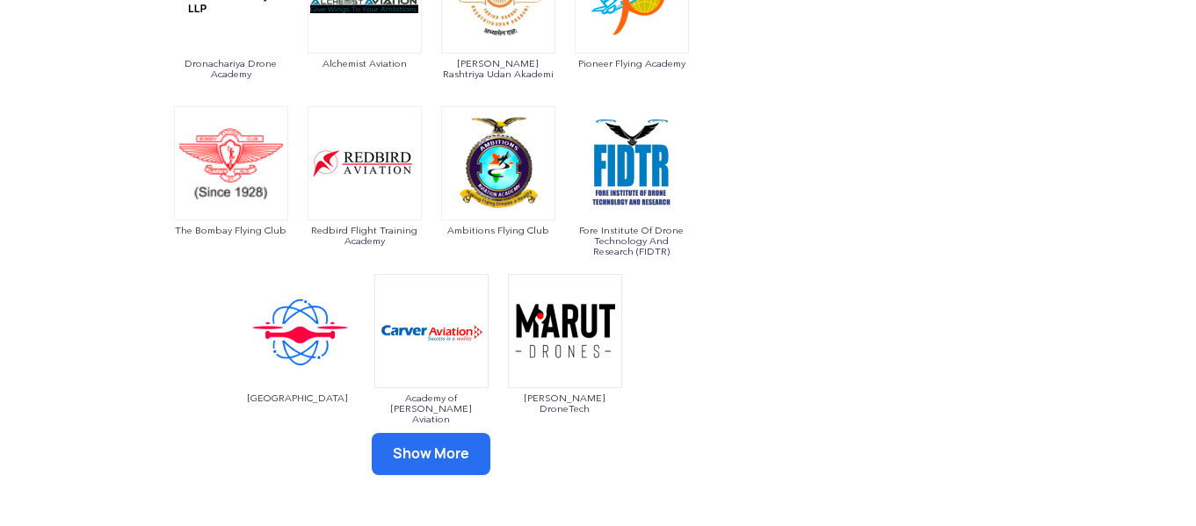
scroll to position [1633, 0]
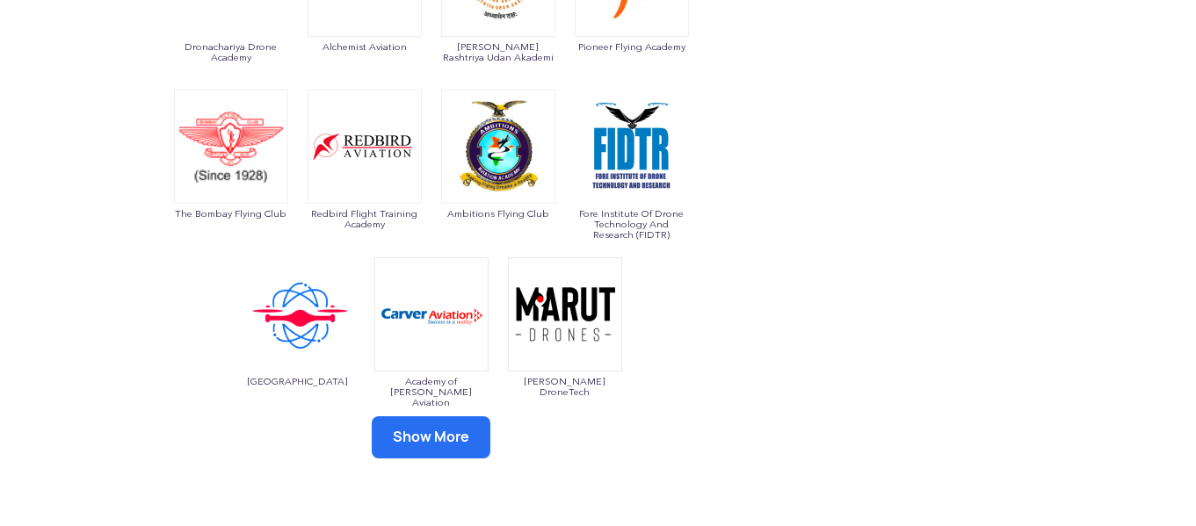
click at [442, 422] on button "Show More" at bounding box center [431, 438] width 119 height 42
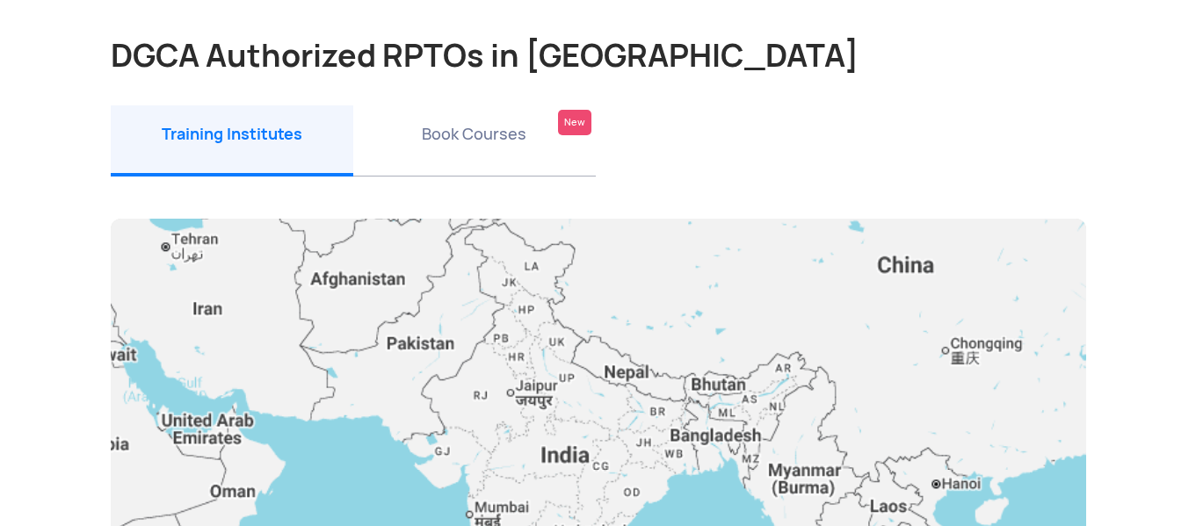
scroll to position [0, 0]
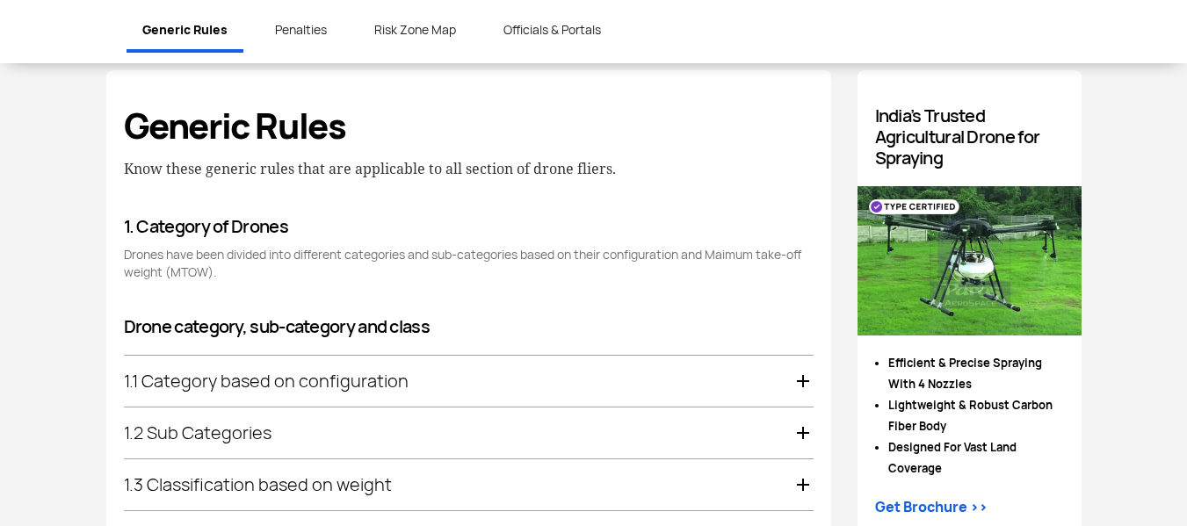
scroll to position [868, 0]
click at [432, 376] on div "1.1 Category based on configuration" at bounding box center [469, 381] width 690 height 51
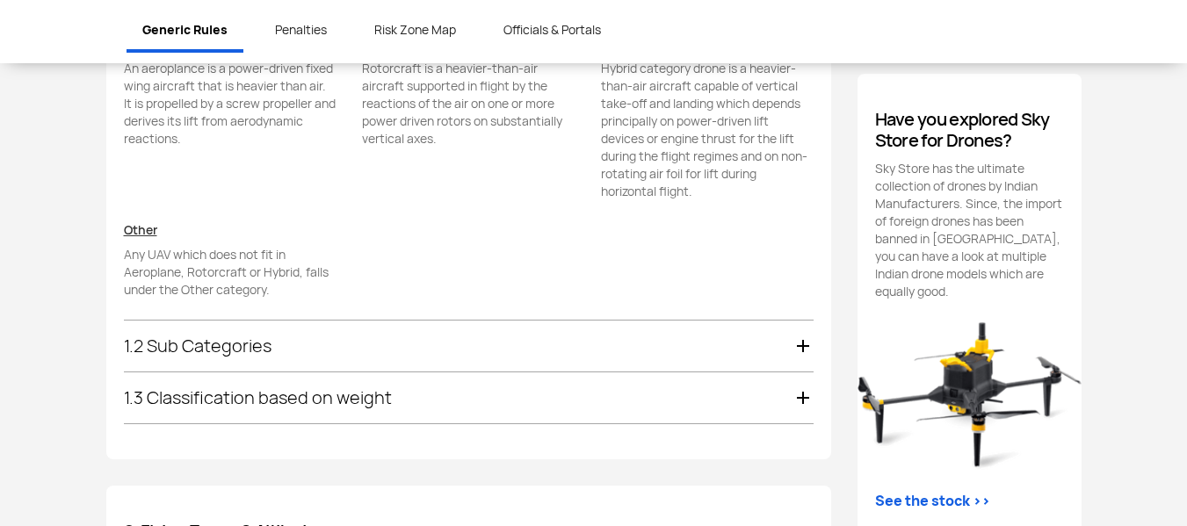
scroll to position [1420, 0]
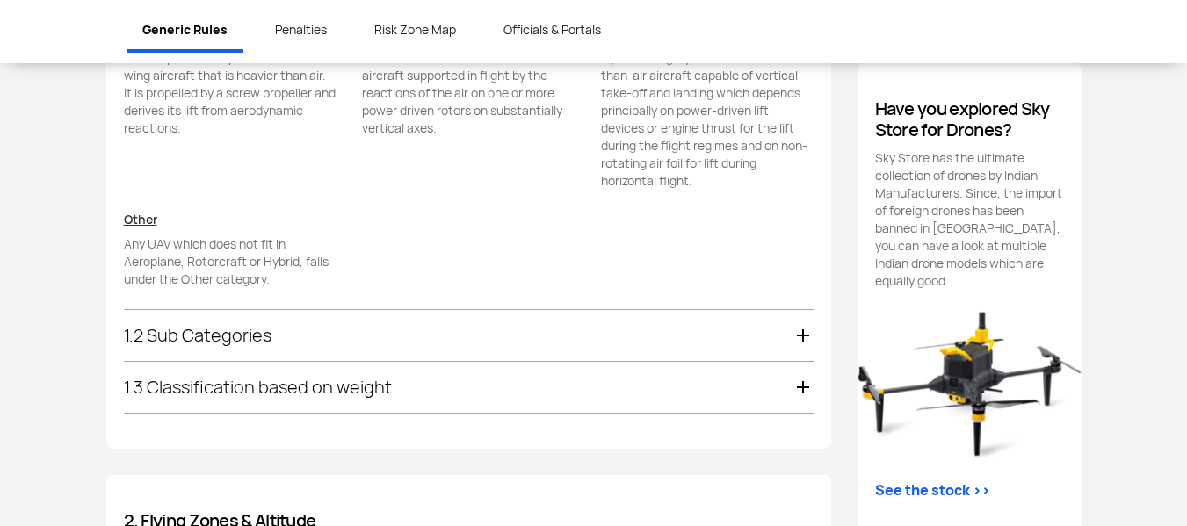
click at [313, 329] on div "1.2 Sub Categories" at bounding box center [469, 335] width 690 height 51
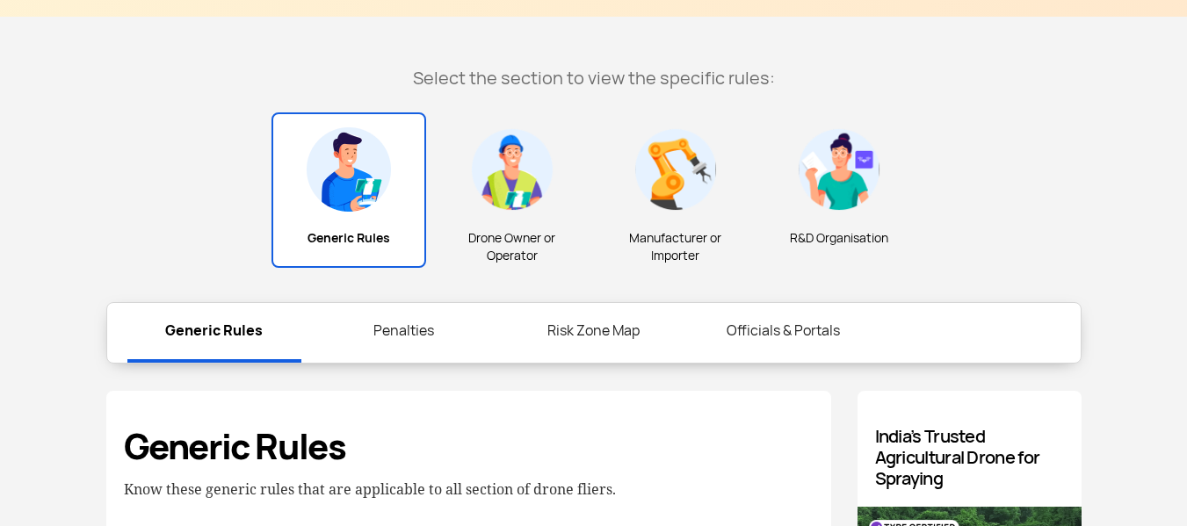
scroll to position [511, 0]
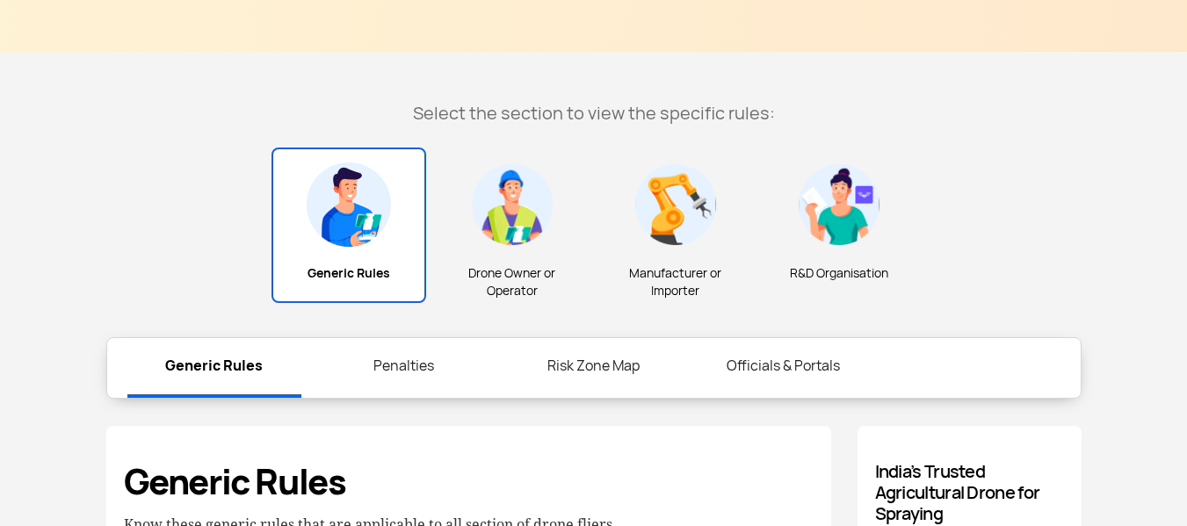
click at [505, 223] on img at bounding box center [512, 205] width 84 height 84
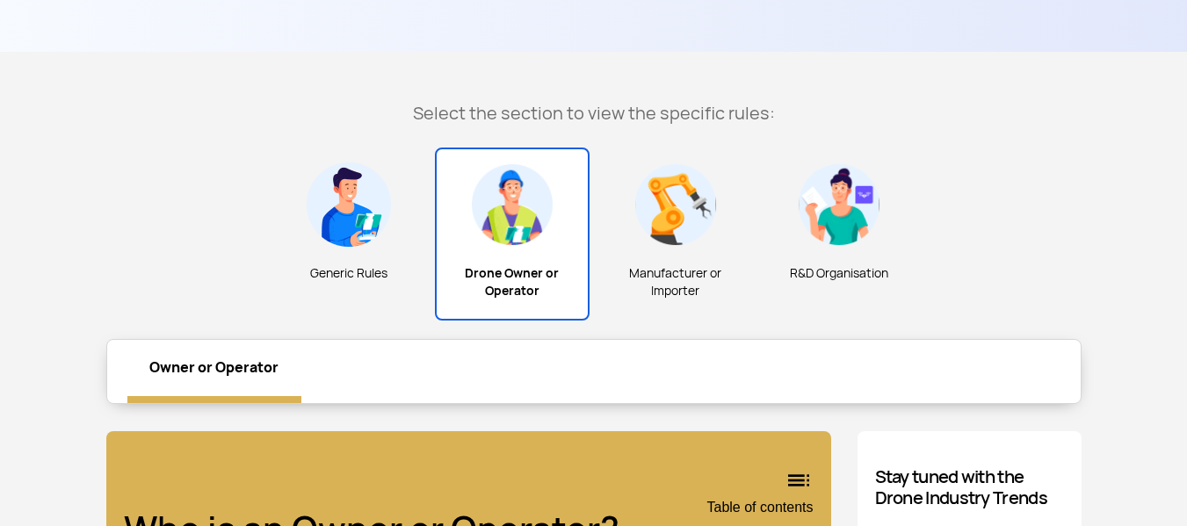
click at [673, 243] on img at bounding box center [676, 205] width 84 height 84
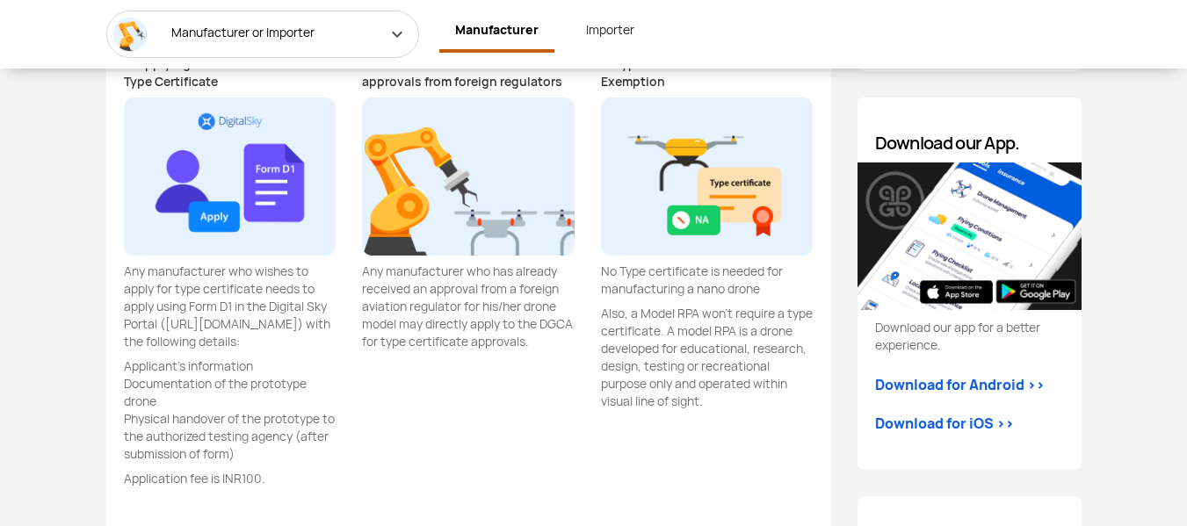
scroll to position [1837, 0]
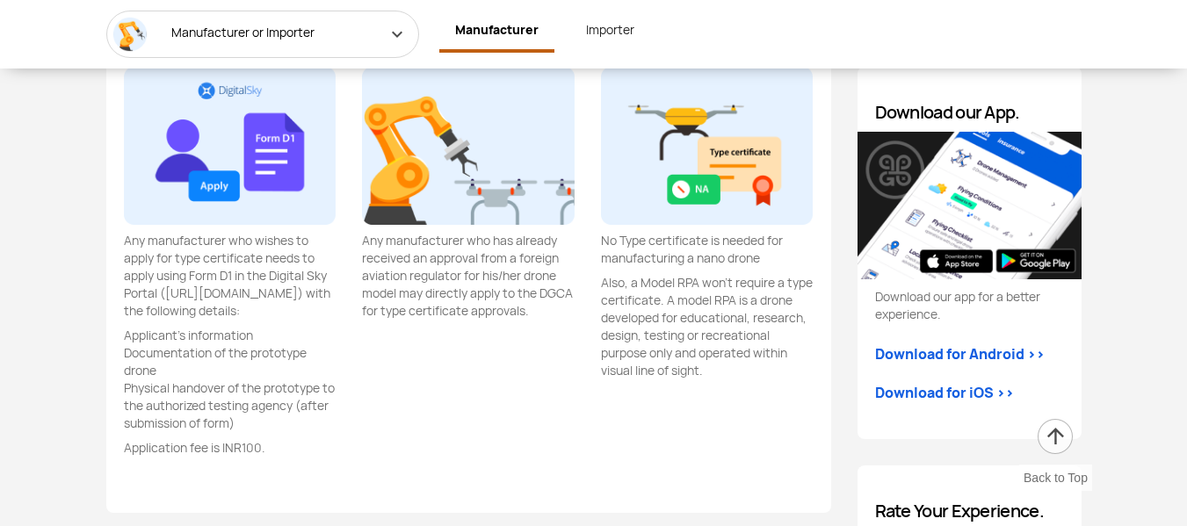
drag, startPoint x: 598, startPoint y: 236, endPoint x: 668, endPoint y: 269, distance: 77.0
click at [668, 269] on div "6. Type certificate Exemption No Type certificate is needed for manufacturing a…" at bounding box center [707, 213] width 239 height 376
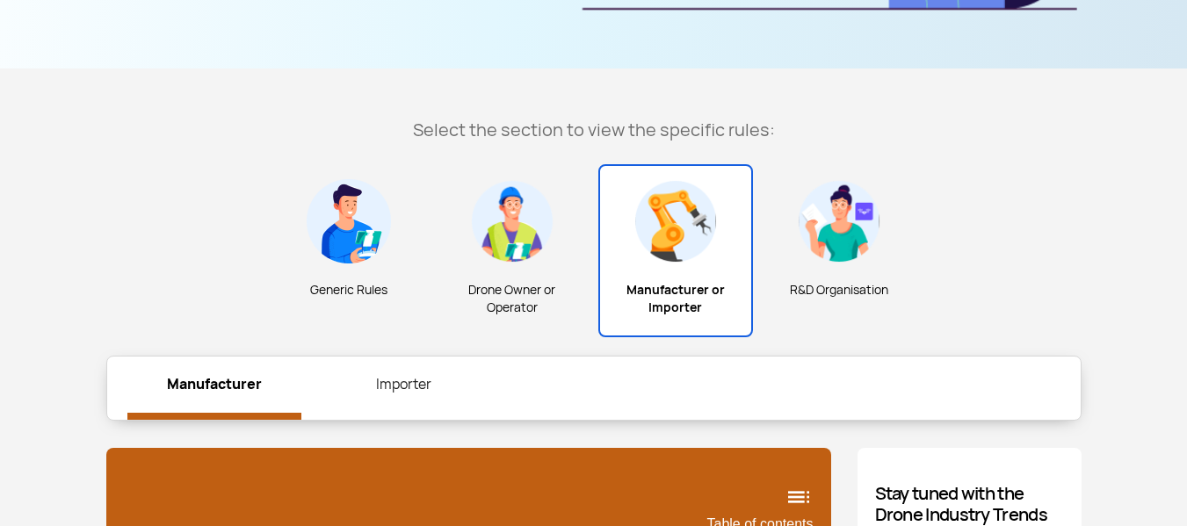
scroll to position [488, 0]
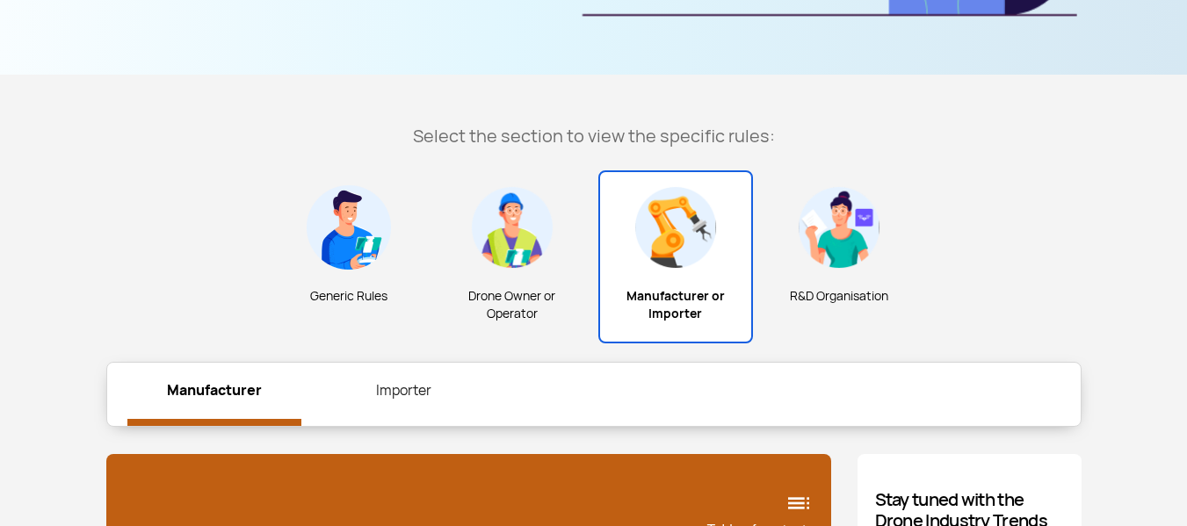
click at [517, 206] on img at bounding box center [512, 227] width 84 height 84
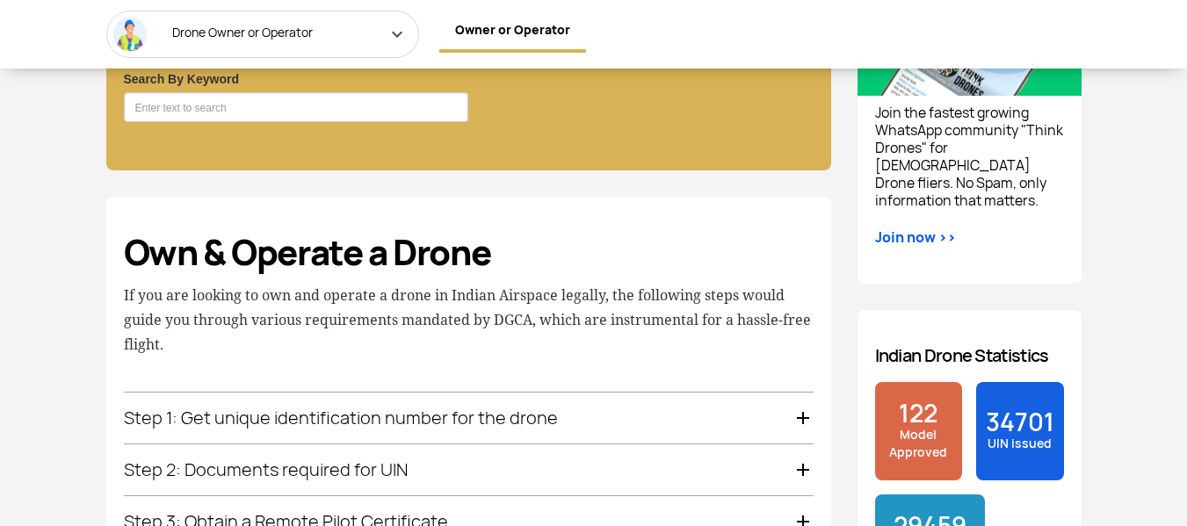
scroll to position [1123, 0]
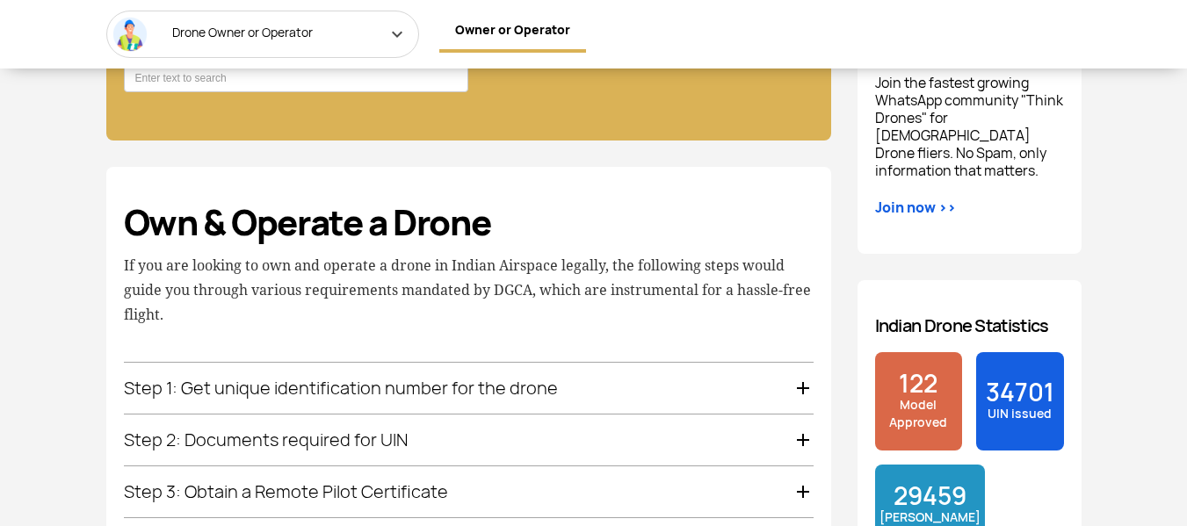
click at [504, 377] on div "Step 1: Get unique identification number for the drone" at bounding box center [469, 388] width 690 height 51
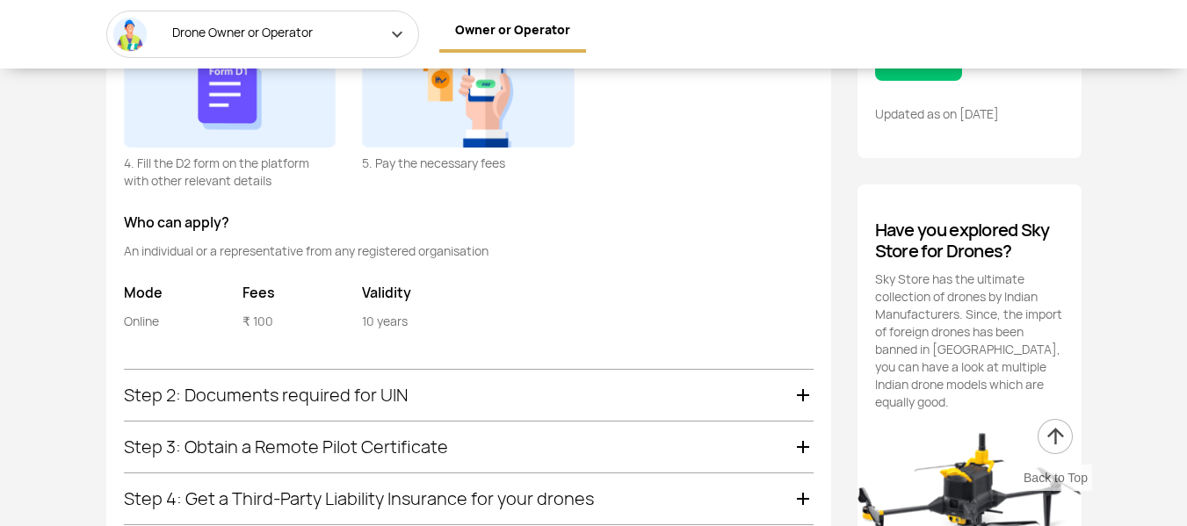
scroll to position [1912, 0]
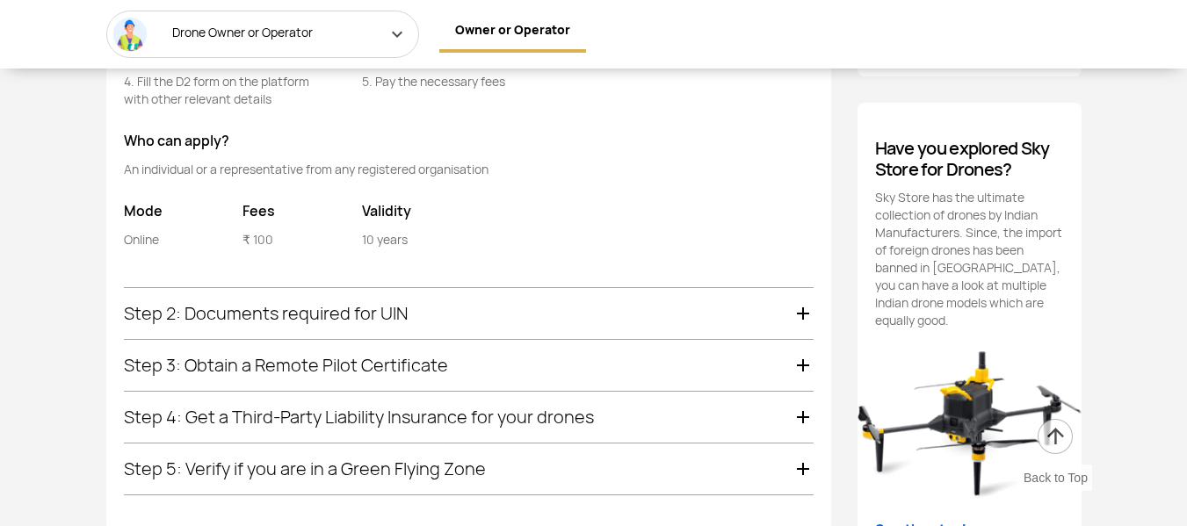
click at [397, 308] on div "Step 2: Documents required for UIN" at bounding box center [469, 313] width 690 height 51
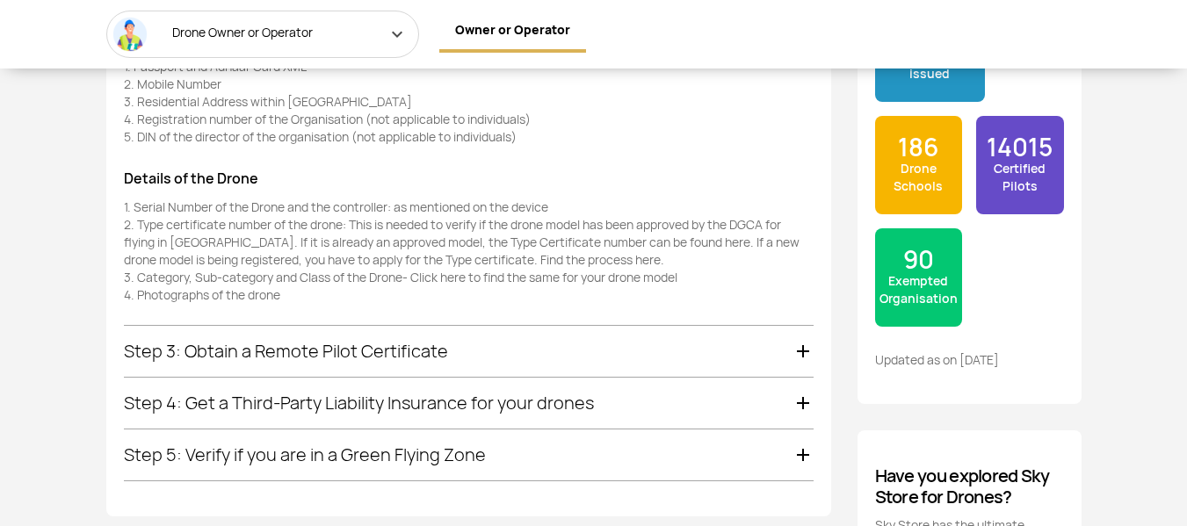
scroll to position [1590, 0]
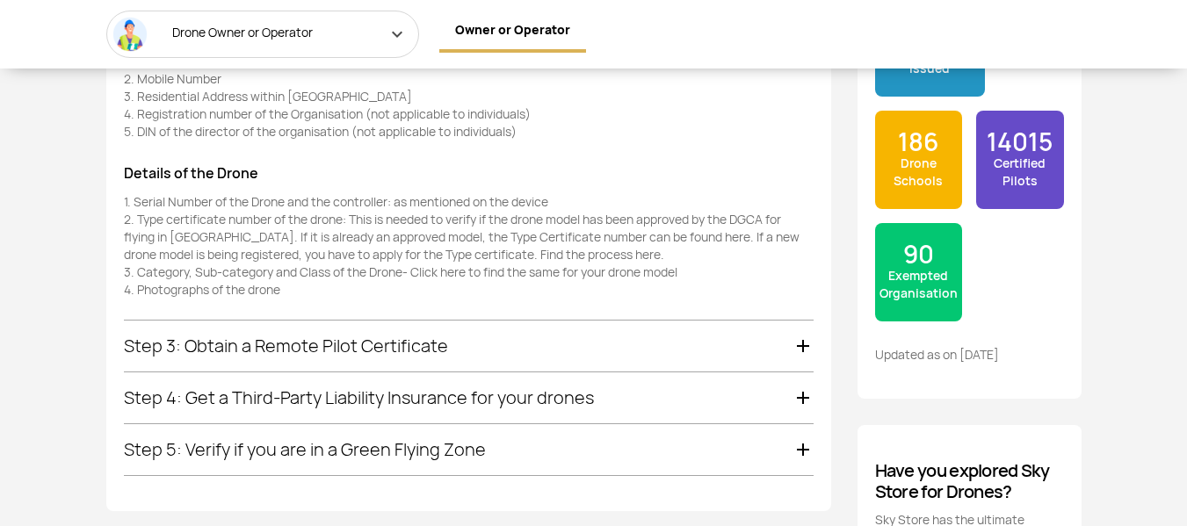
click at [392, 352] on div "Step 3: Obtain a Remote Pilot Certificate" at bounding box center [469, 346] width 690 height 51
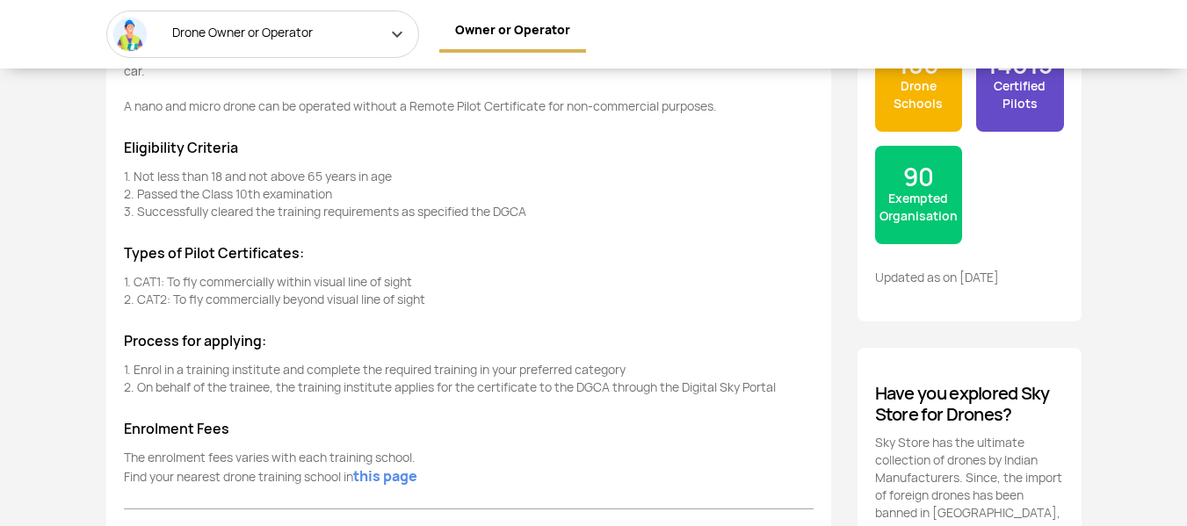
scroll to position [1668, 0]
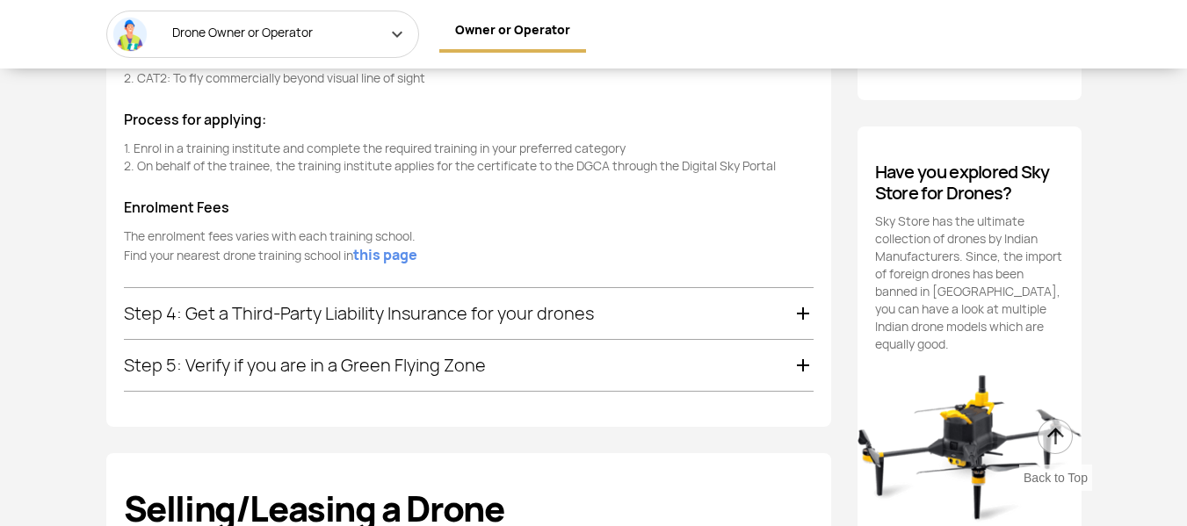
click at [555, 299] on div "Step 4: Get a Third-Party Liability Insurance for your drones" at bounding box center [469, 313] width 690 height 51
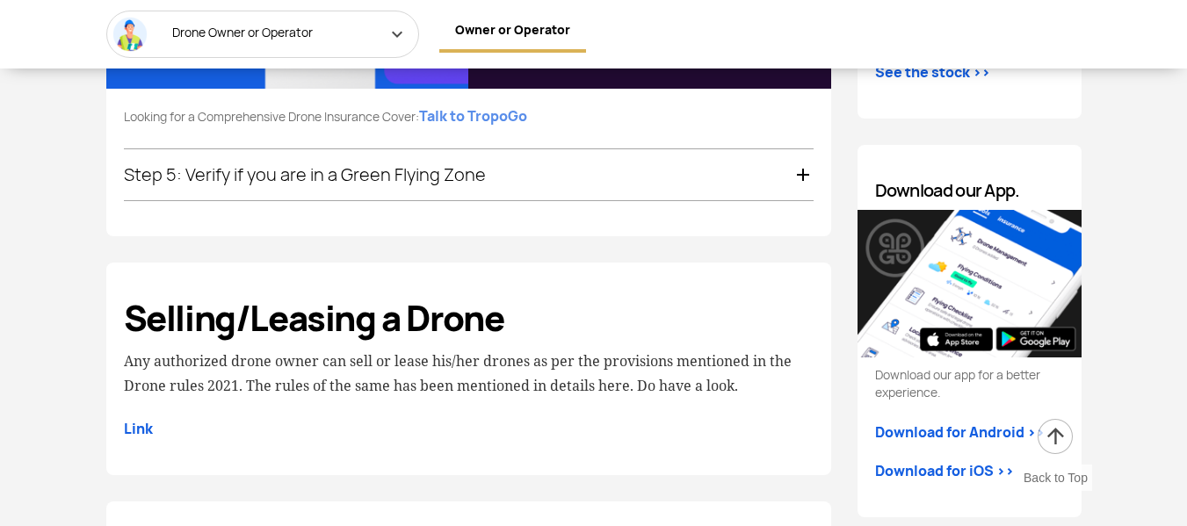
scroll to position [2389, 0]
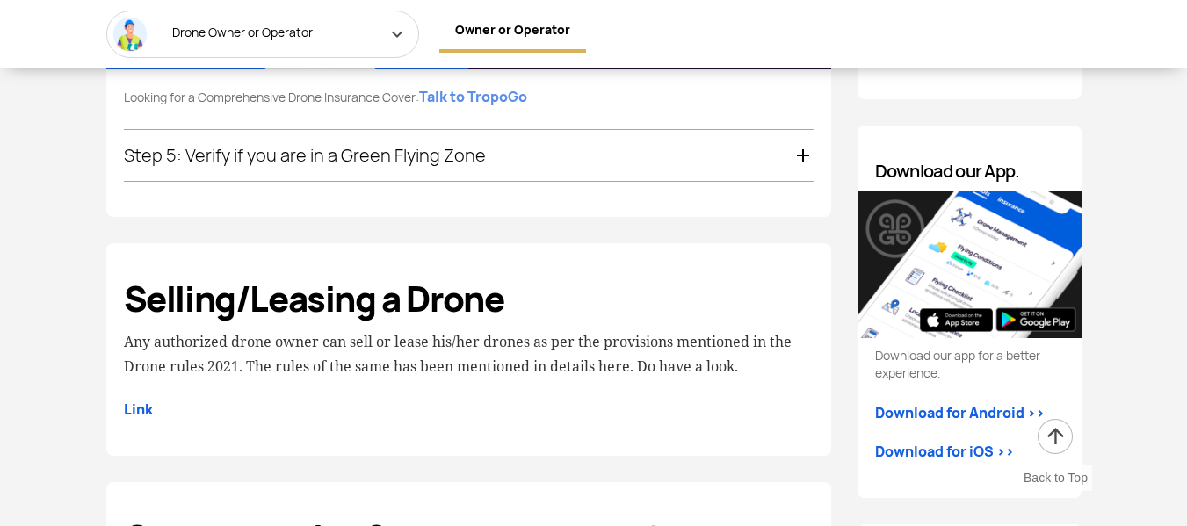
click at [545, 161] on div "Step 5: Verify if you are in a Green Flying Zone" at bounding box center [469, 155] width 690 height 51
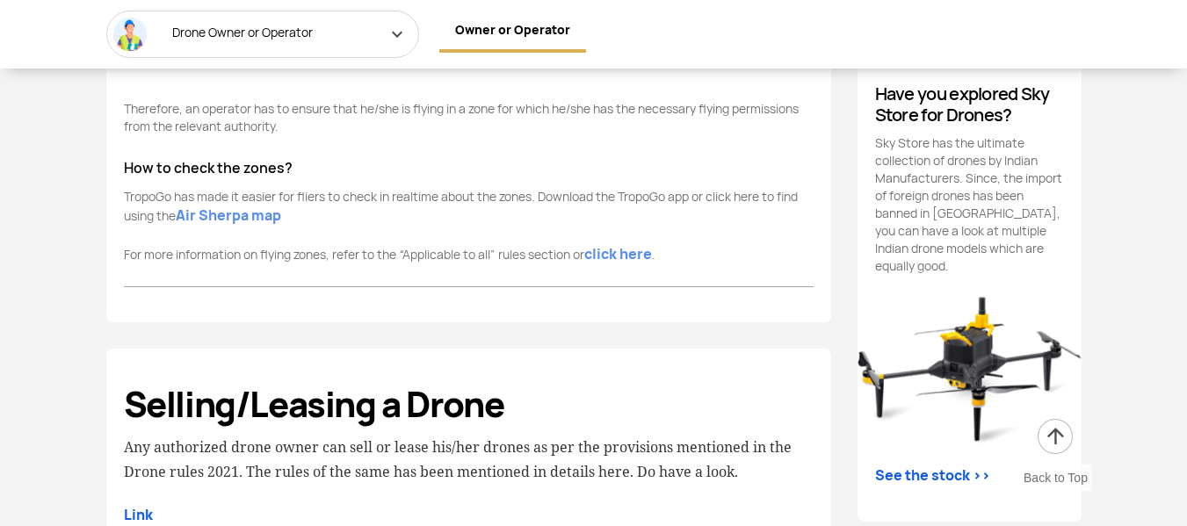
scroll to position [1968, 0]
click at [229, 212] on link "Air Sherpa map" at bounding box center [228, 215] width 105 height 21
drag, startPoint x: 717, startPoint y: 202, endPoint x: 470, endPoint y: 11, distance: 312.5
click at [470, 11] on div "Generic Rules Drone Owner or Operator Manufacturer or Importer R&D Organisation…" at bounding box center [593, 216] width 1187 height 3078
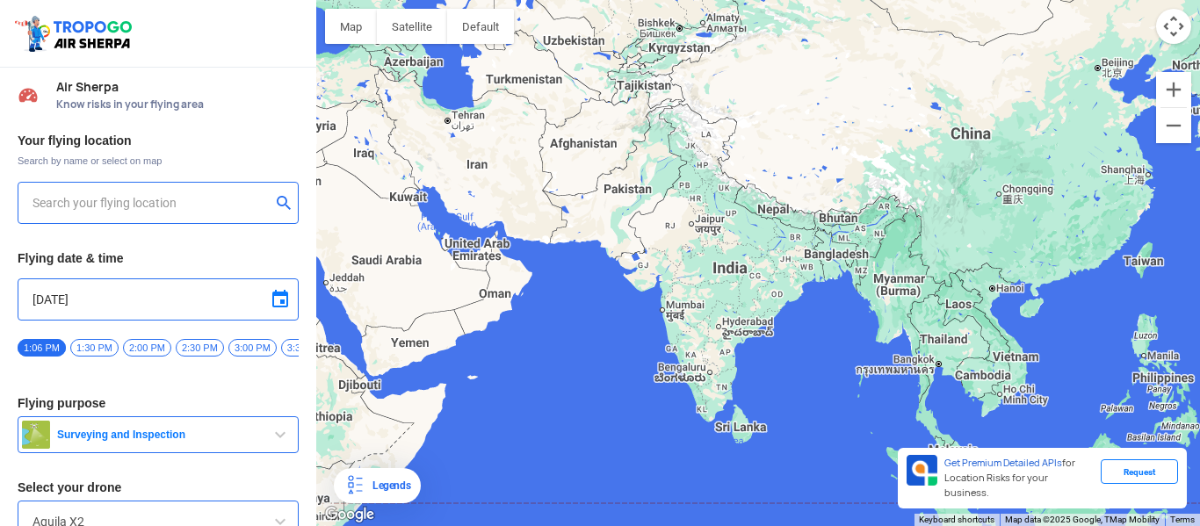
drag, startPoint x: 587, startPoint y: 163, endPoint x: 347, endPoint y: 131, distance: 242.1
click at [347, 131] on div "To navigate, press the arrow keys." at bounding box center [758, 263] width 884 height 526
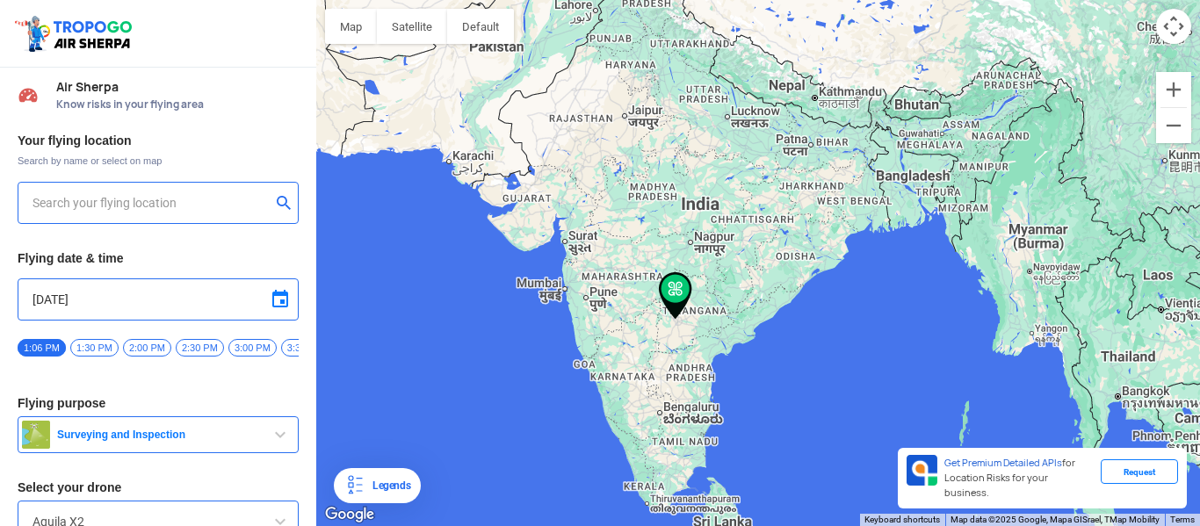
type input "Plot No.67, Chitiprolu Arcade, Jubilee Enclave, Hitech City Madhapur, Jubilee E…"
click at [105, 206] on input "Plot No.67, Chitiprolu Arcade, Jubilee Enclave, Hitech City Madhapur, Jubilee E…" at bounding box center [152, 202] width 238 height 21
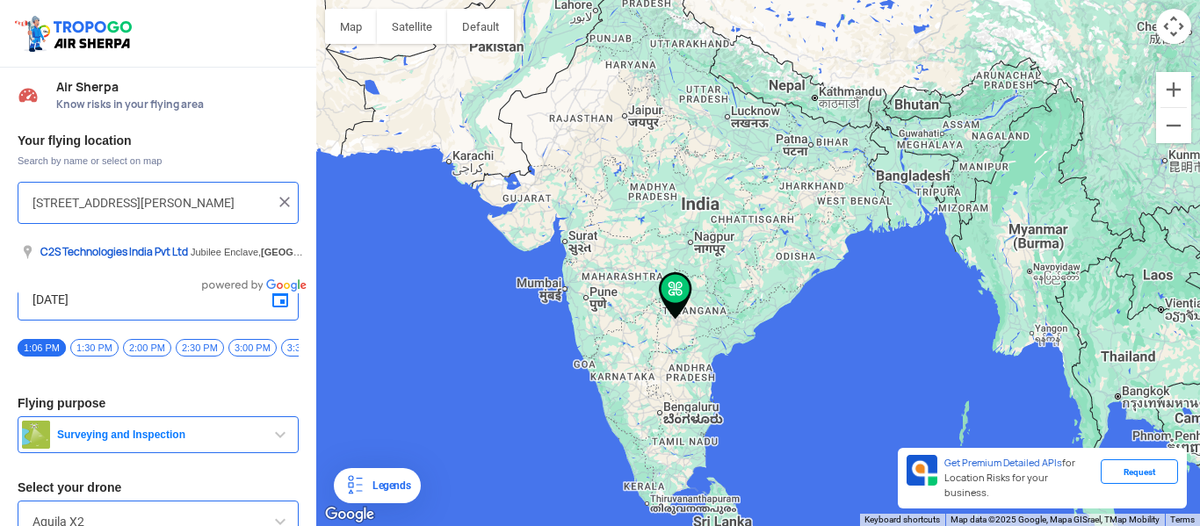
click at [252, 147] on div "Your flying location Search by name or select on map Plot No.67, Chitiprolu Arc…" at bounding box center [158, 368] width 316 height 488
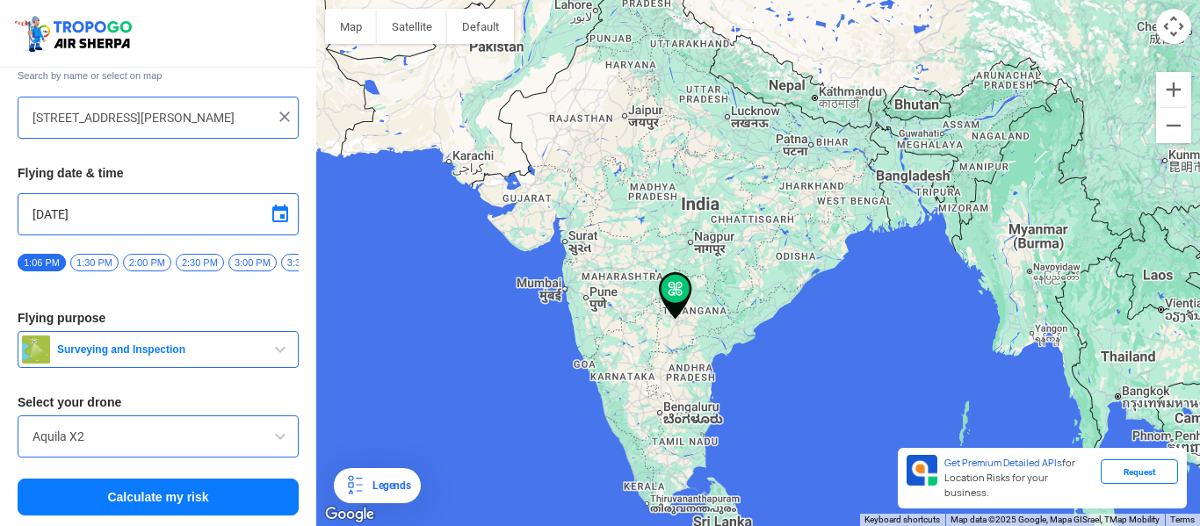
scroll to position [92, 0]
click at [174, 504] on button "Calculate my risk" at bounding box center [158, 497] width 281 height 37
